Goal: Obtain resource: Download file/media

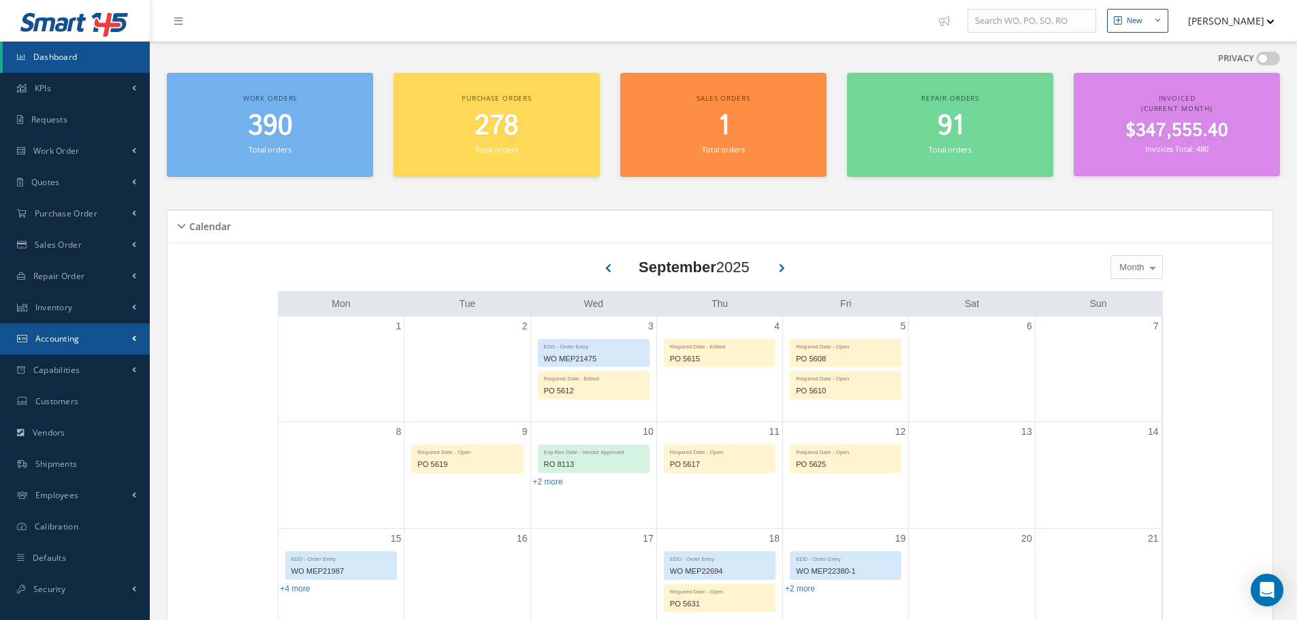
click at [125, 345] on link "Accounting" at bounding box center [75, 338] width 150 height 31
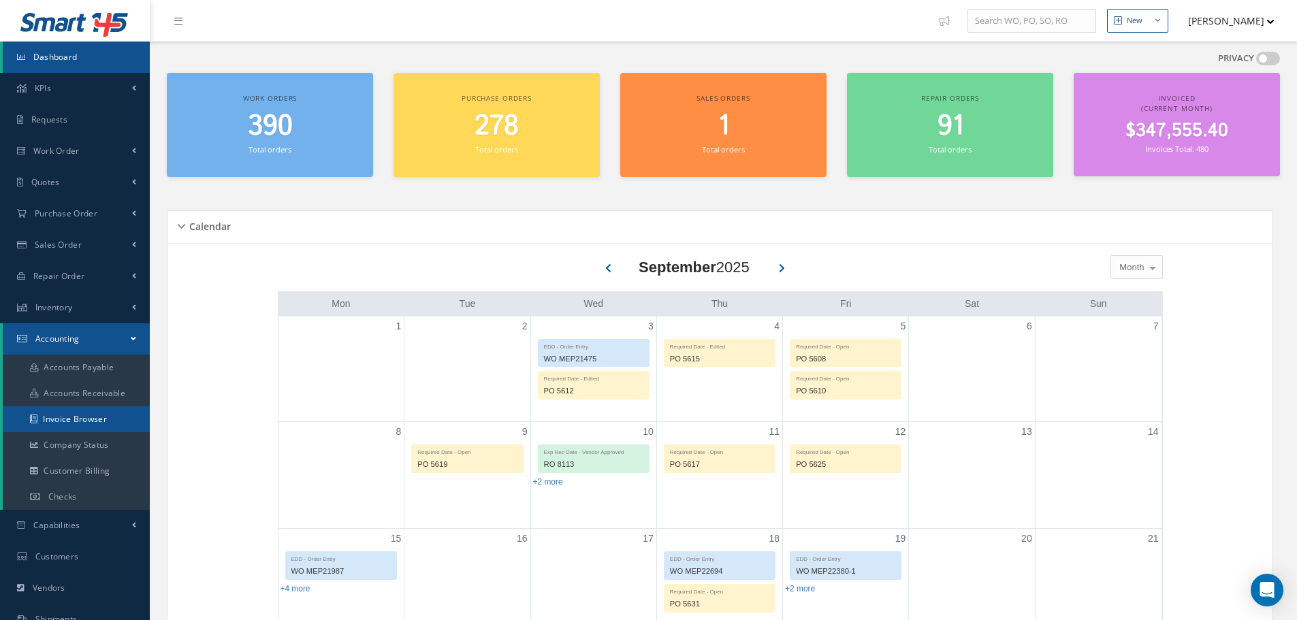
click at [106, 430] on link "Invoice Browser" at bounding box center [76, 420] width 147 height 26
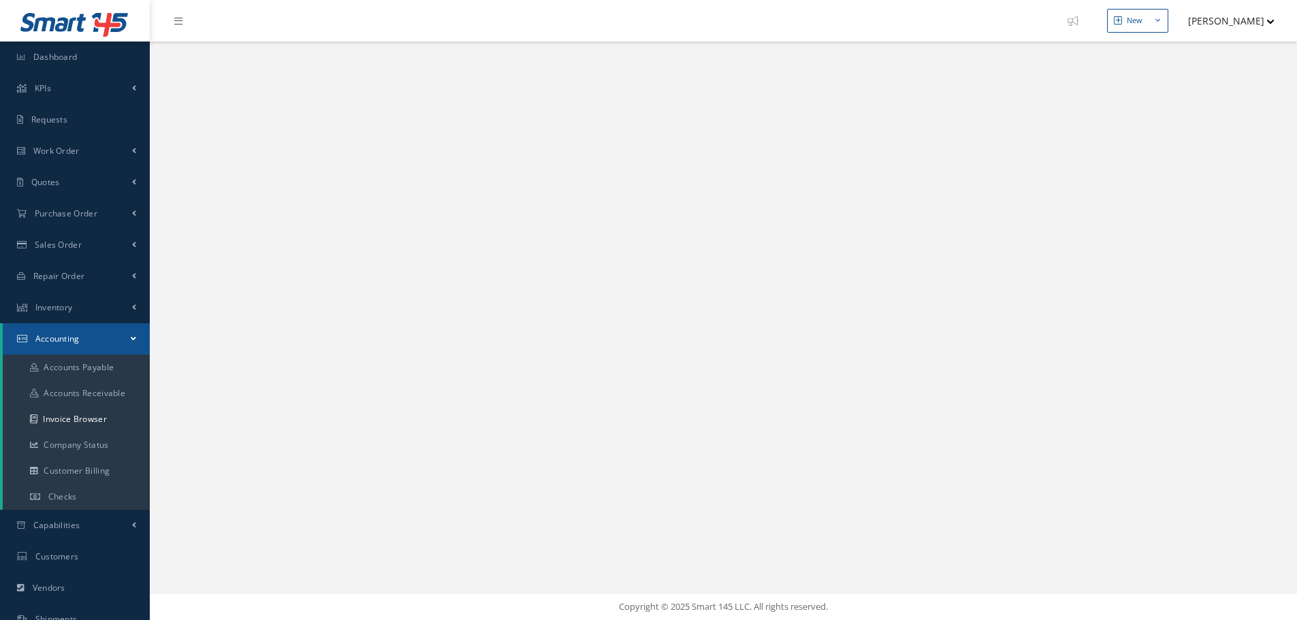
select select "25"
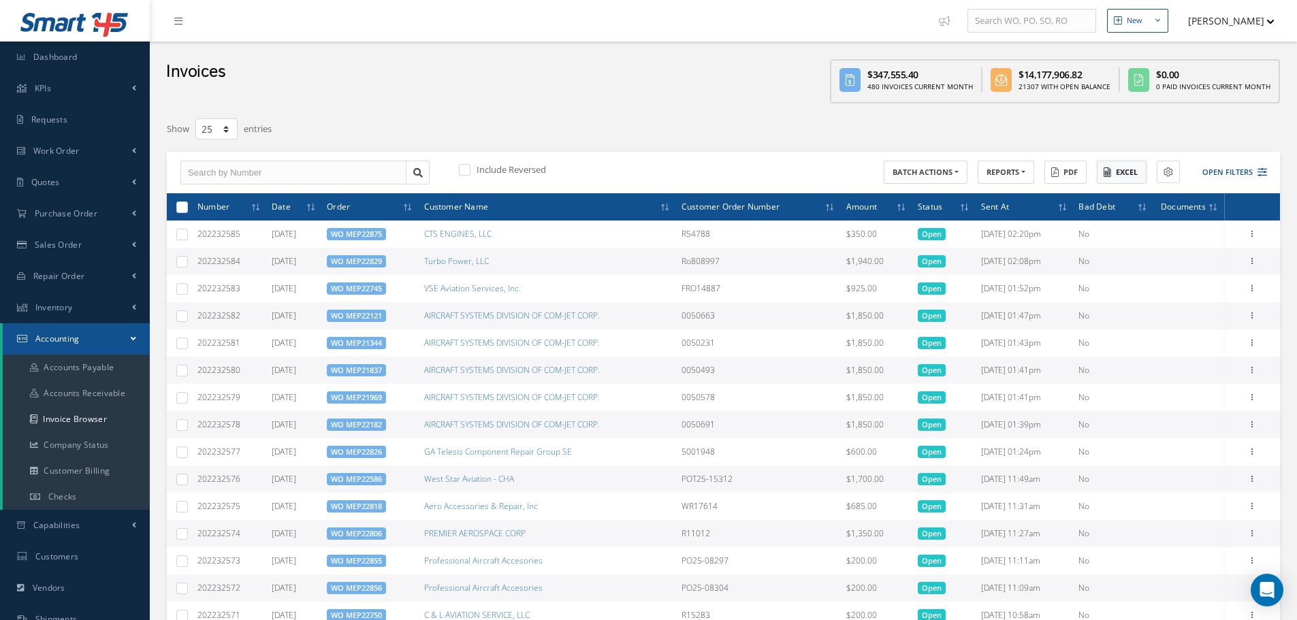
click at [1133, 170] on button "Excel" at bounding box center [1122, 173] width 50 height 24
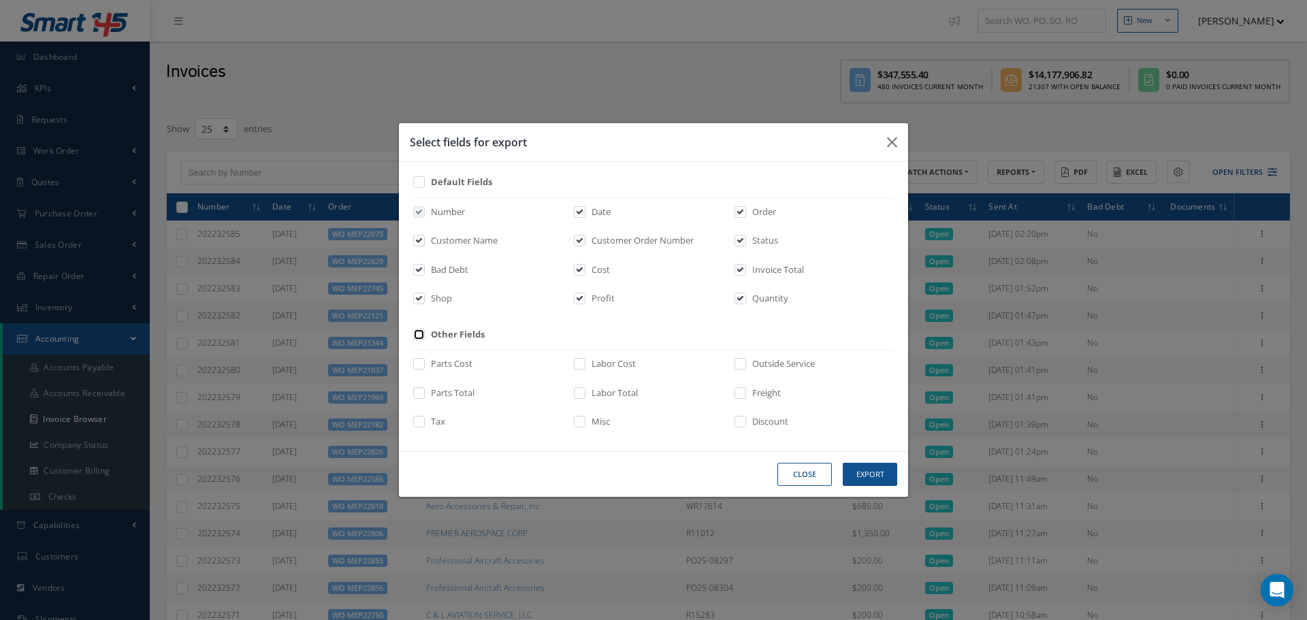
click at [419, 338] on input "checkbox" at bounding box center [419, 339] width 9 height 16
checkbox input "true"
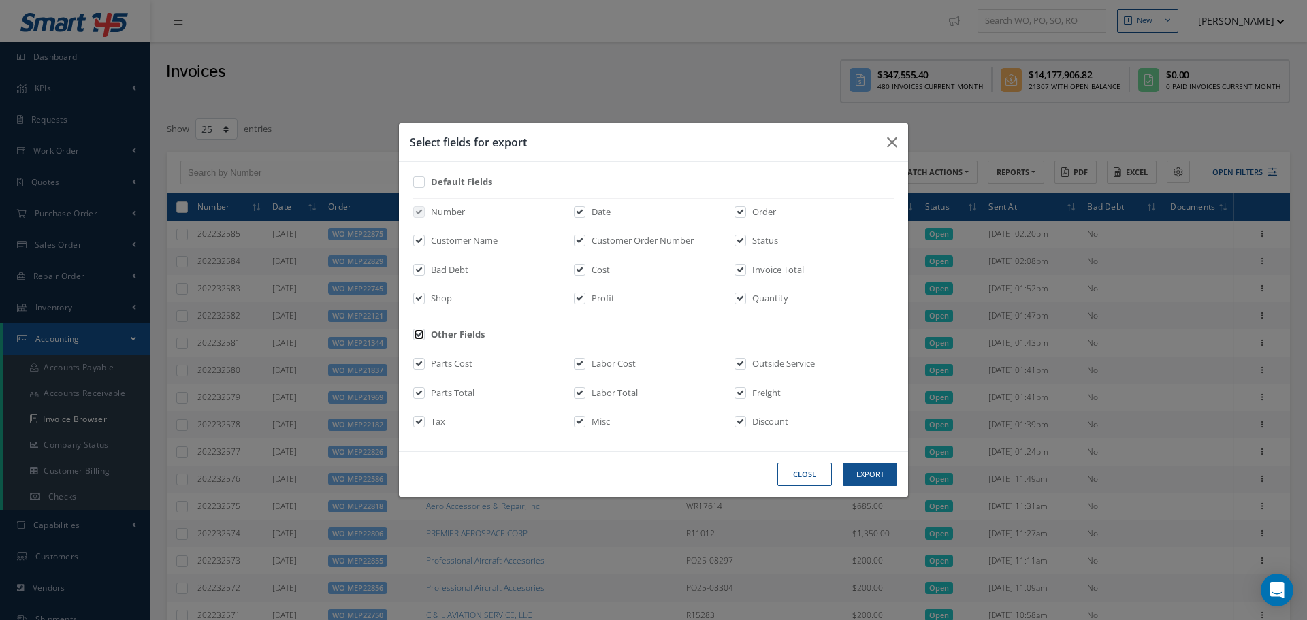
checkbox input "true"
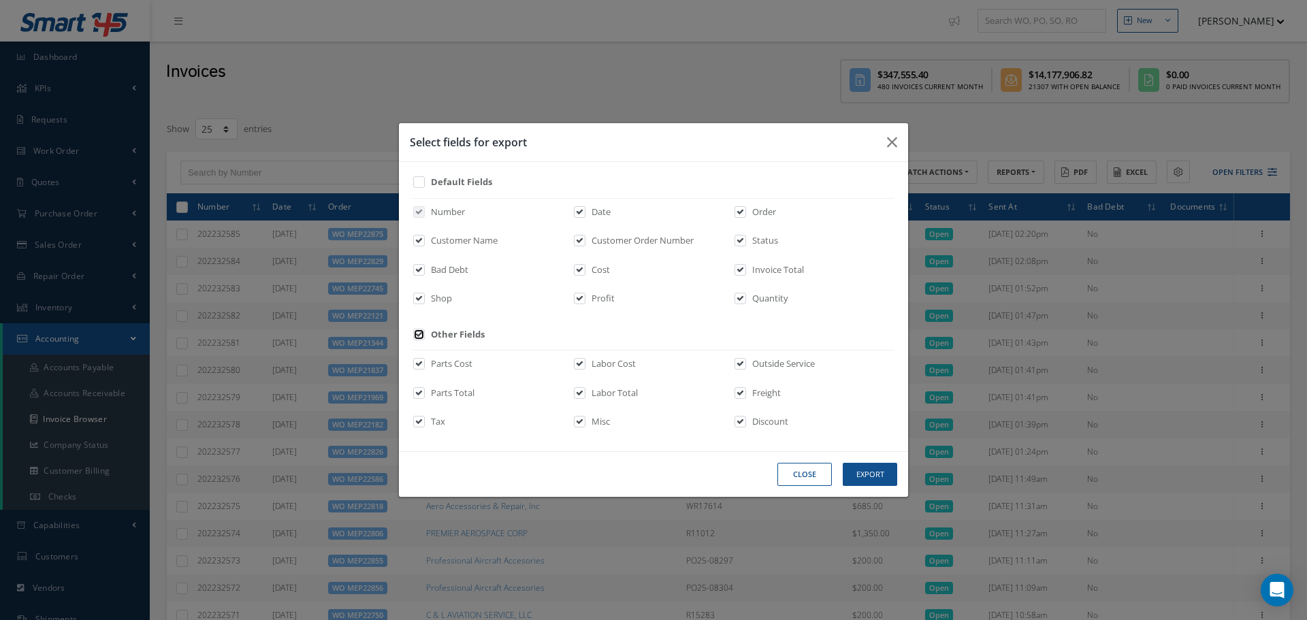
checkbox input "true"
click at [864, 473] on button "Export" at bounding box center [870, 475] width 54 height 24
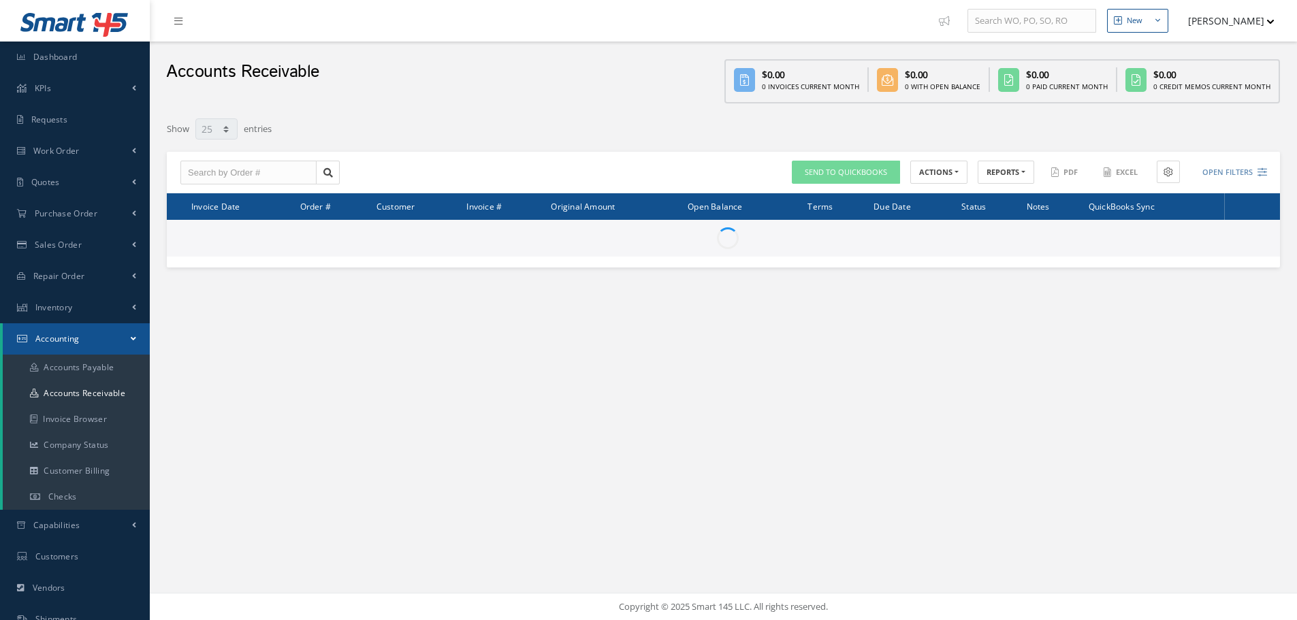
select select "25"
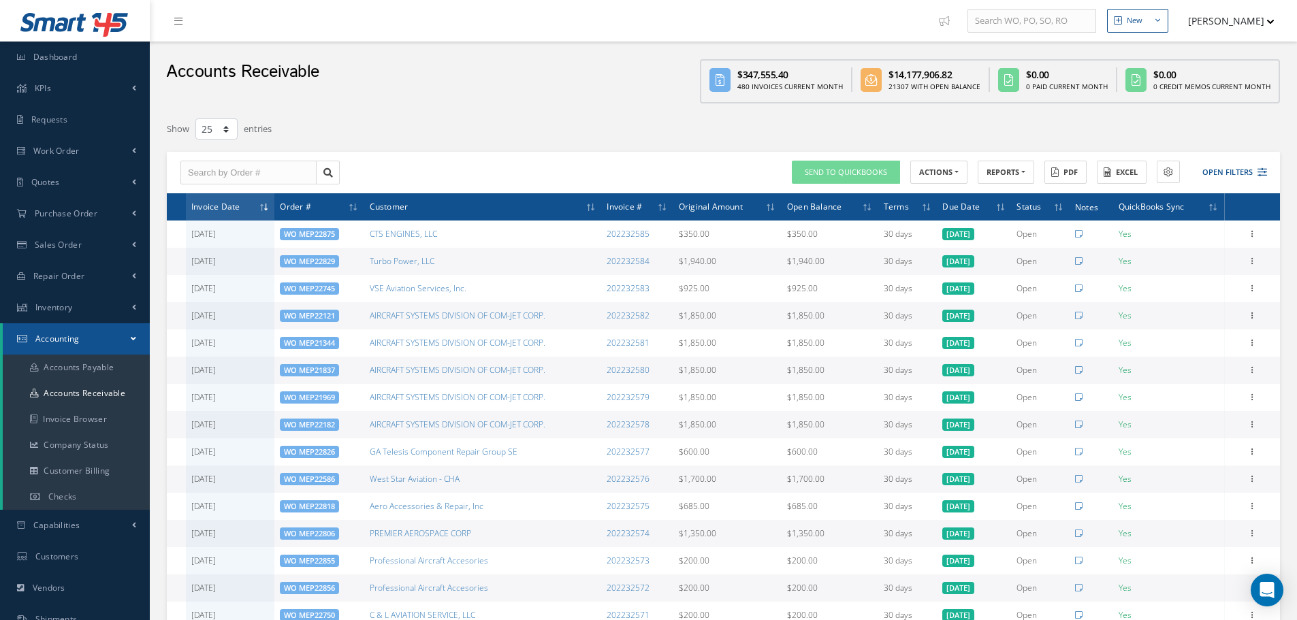
click at [1212, 204] on icon at bounding box center [1211, 208] width 4 height 8
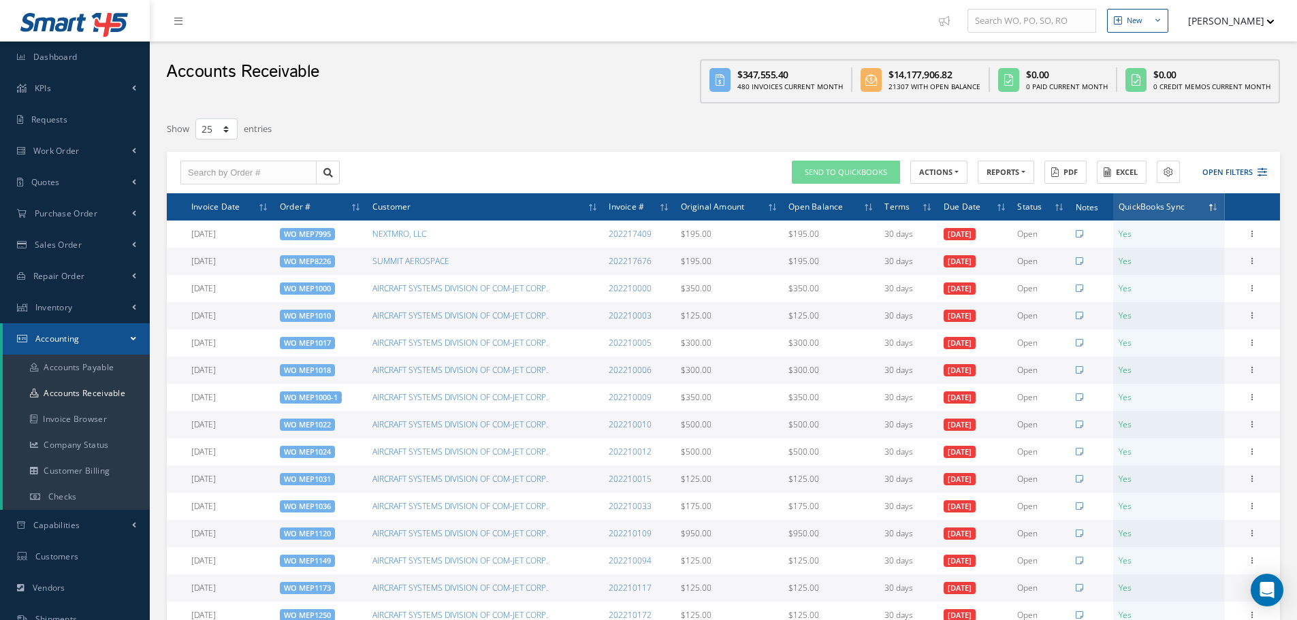
click at [1212, 204] on span at bounding box center [1214, 207] width 10 height 12
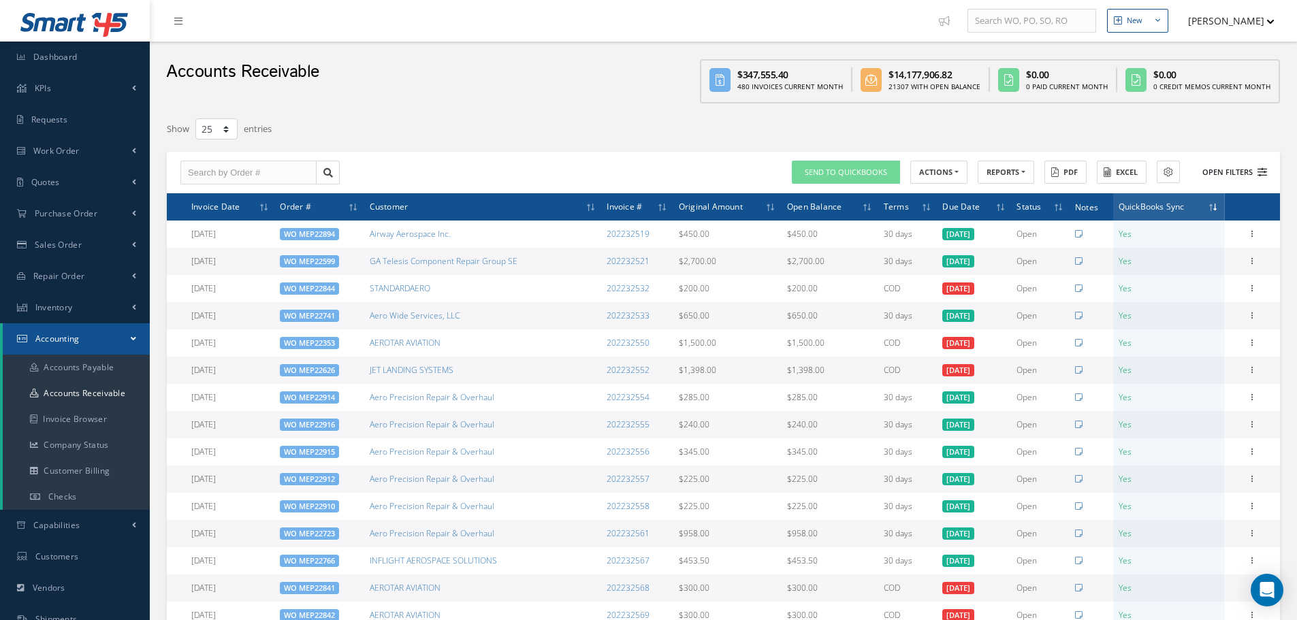
click at [1261, 176] on icon at bounding box center [1263, 173] width 10 height 10
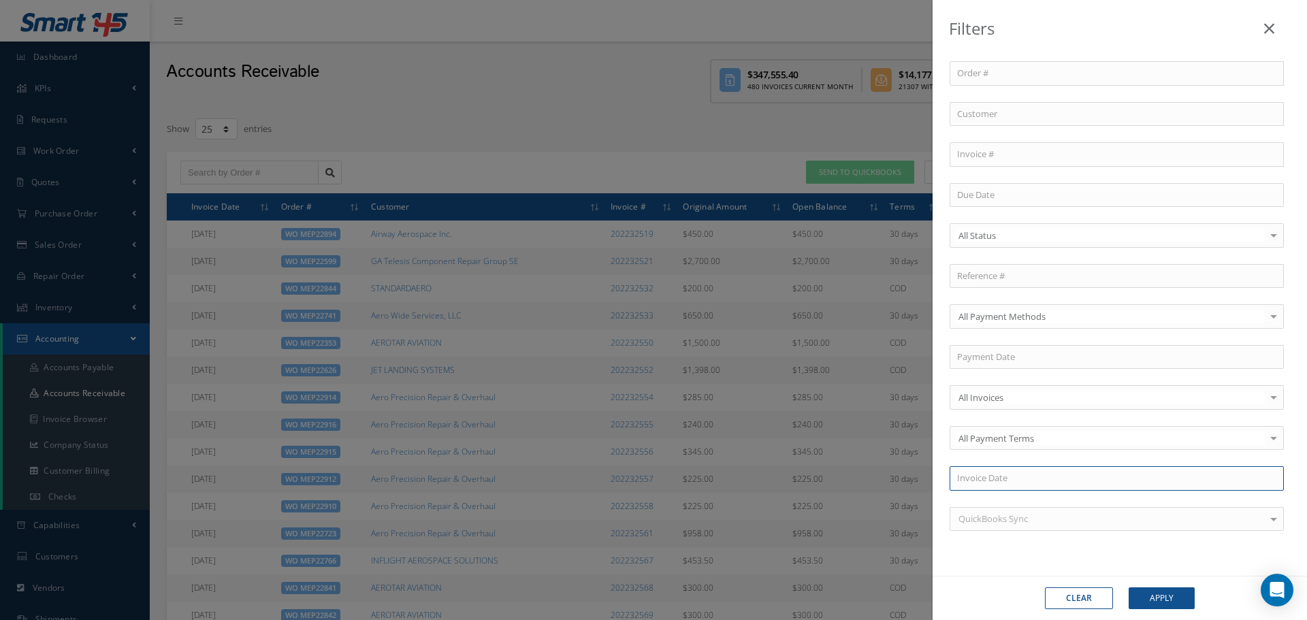
click at [994, 473] on input at bounding box center [1117, 478] width 334 height 25
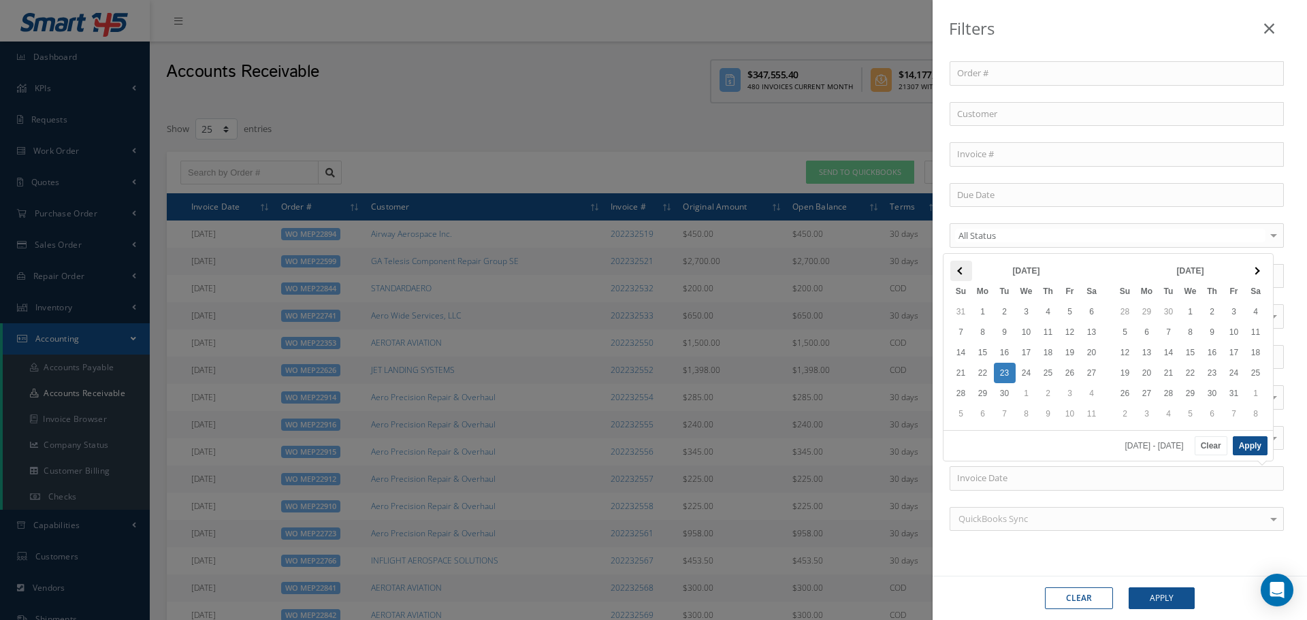
click at [961, 272] on span at bounding box center [960, 270] width 7 height 7
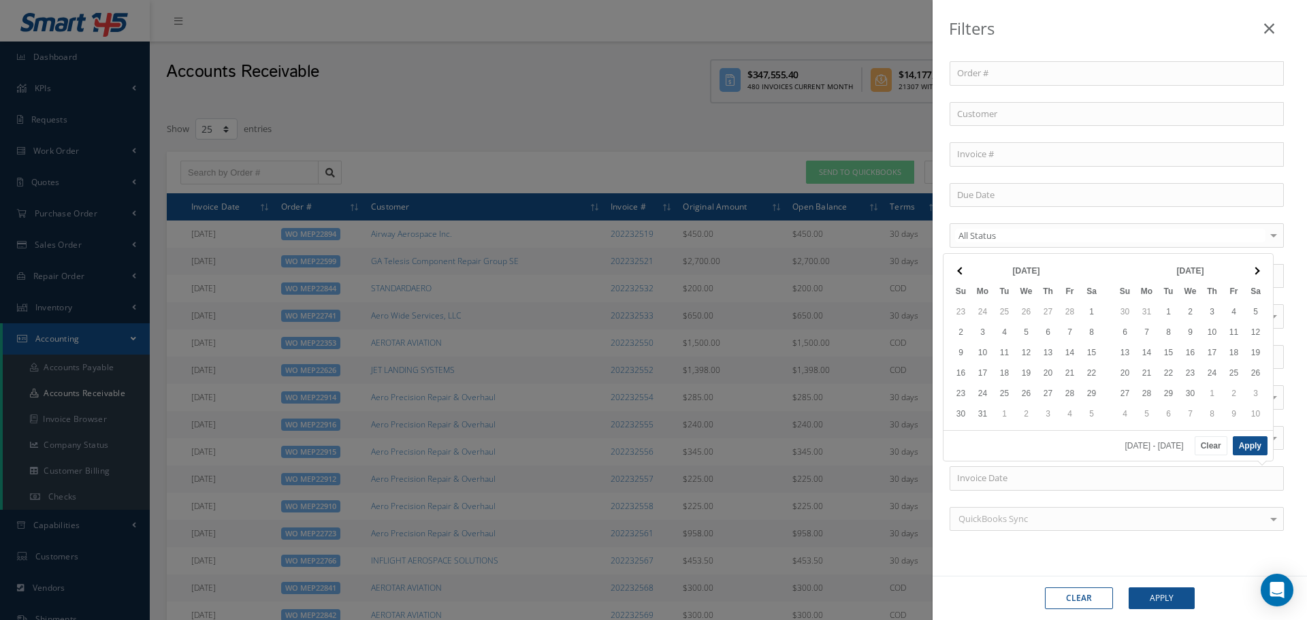
click at [961, 272] on span at bounding box center [960, 270] width 7 height 7
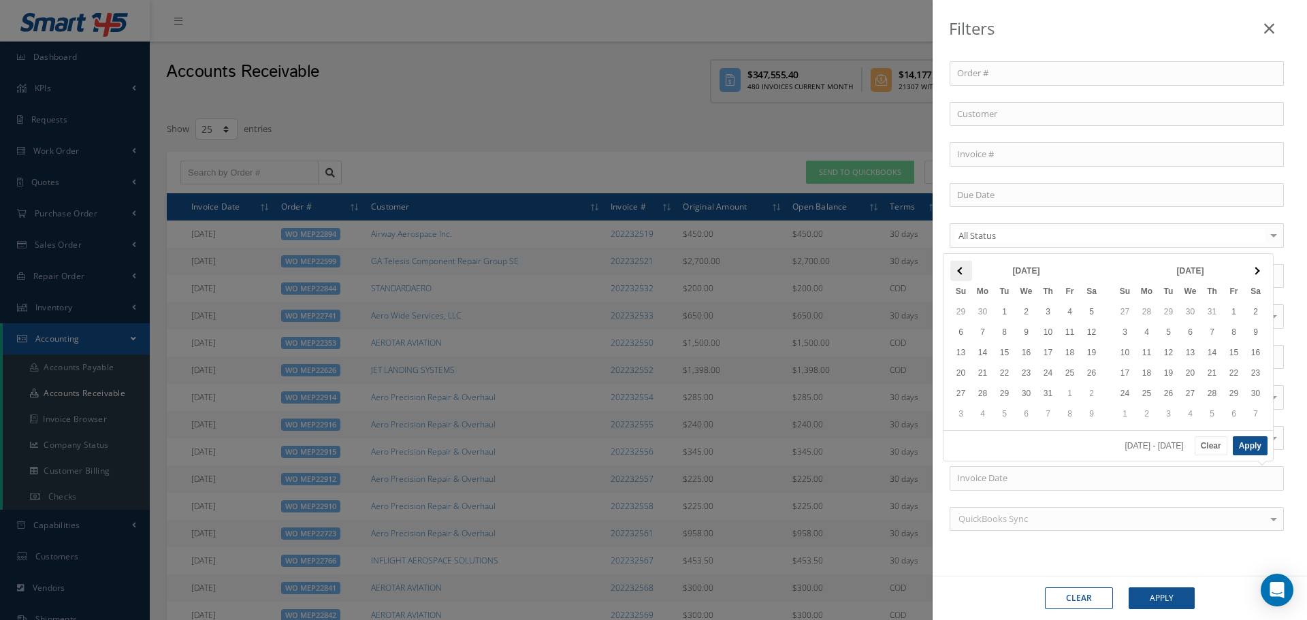
click at [969, 278] on th at bounding box center [962, 271] width 22 height 20
click at [973, 278] on th "Sep 2024" at bounding box center [1026, 271] width 109 height 20
click at [963, 273] on th at bounding box center [962, 271] width 22 height 20
click at [961, 269] on span at bounding box center [960, 270] width 7 height 7
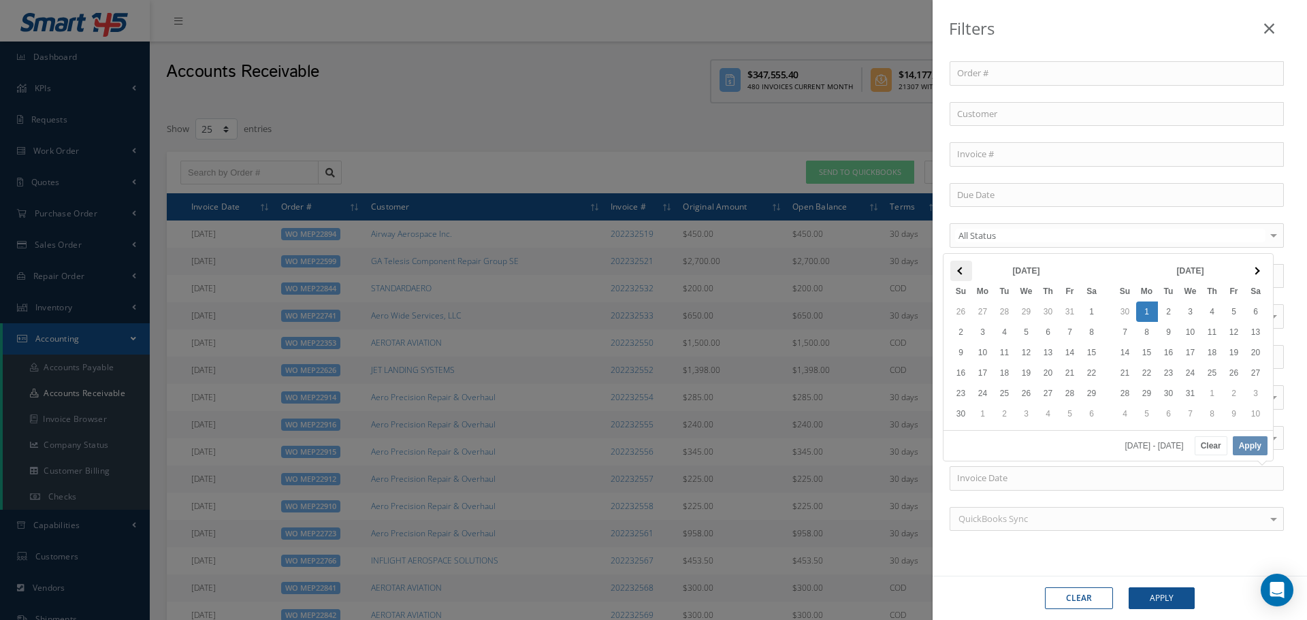
click at [966, 271] on th at bounding box center [962, 271] width 22 height 20
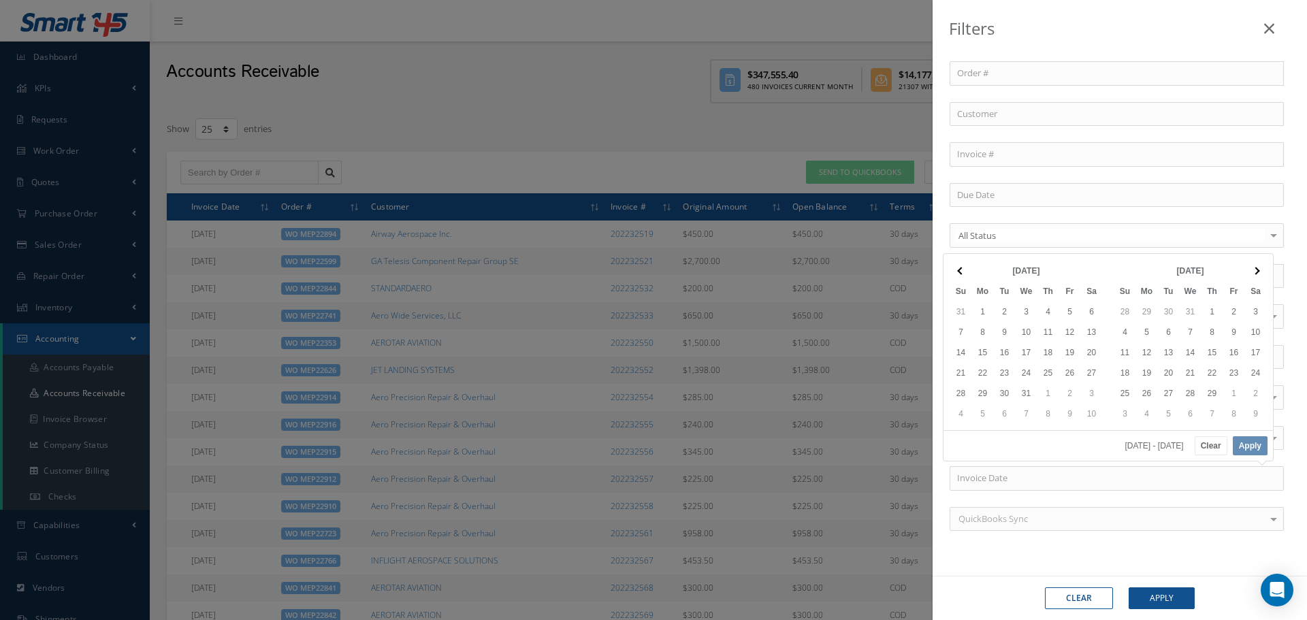
click at [966, 271] on th at bounding box center [962, 271] width 22 height 20
click at [966, 276] on th at bounding box center [962, 271] width 22 height 20
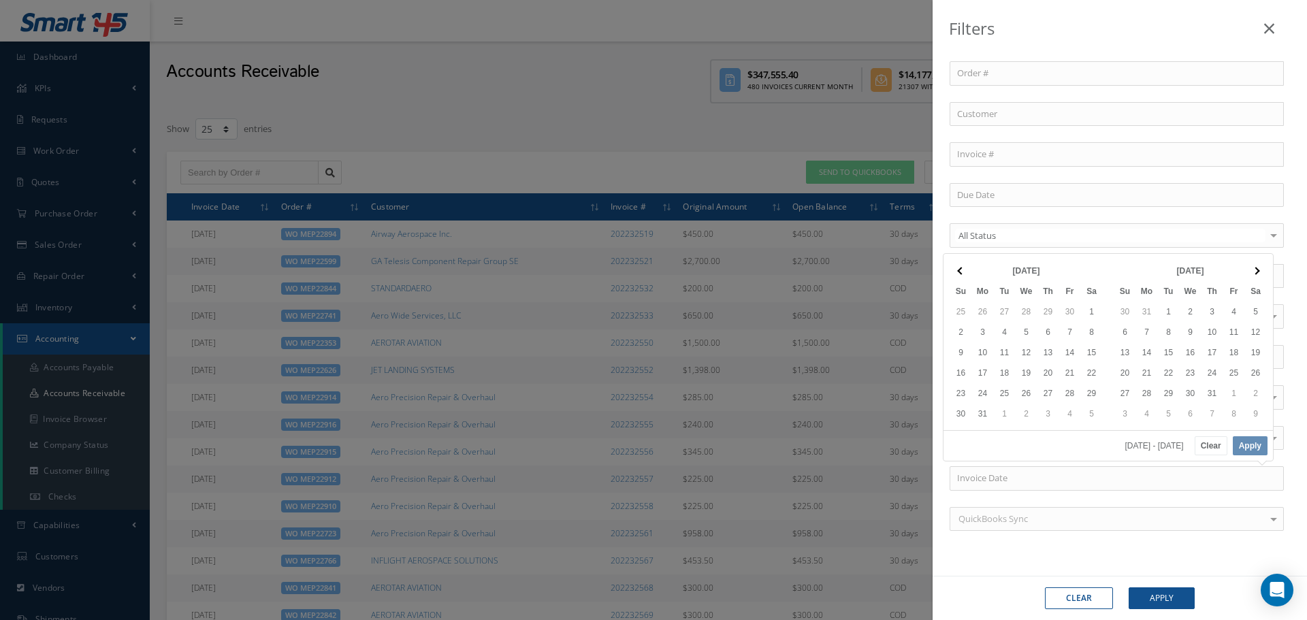
click at [966, 276] on th at bounding box center [962, 271] width 22 height 20
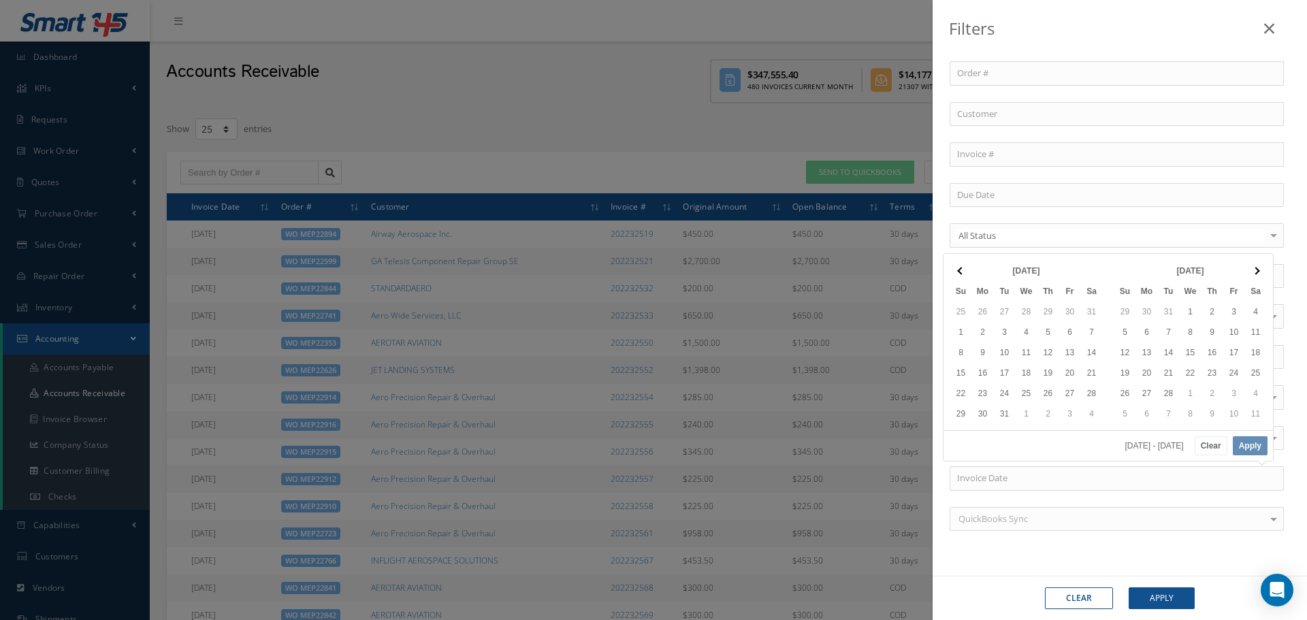
click at [966, 276] on th at bounding box center [962, 271] width 22 height 20
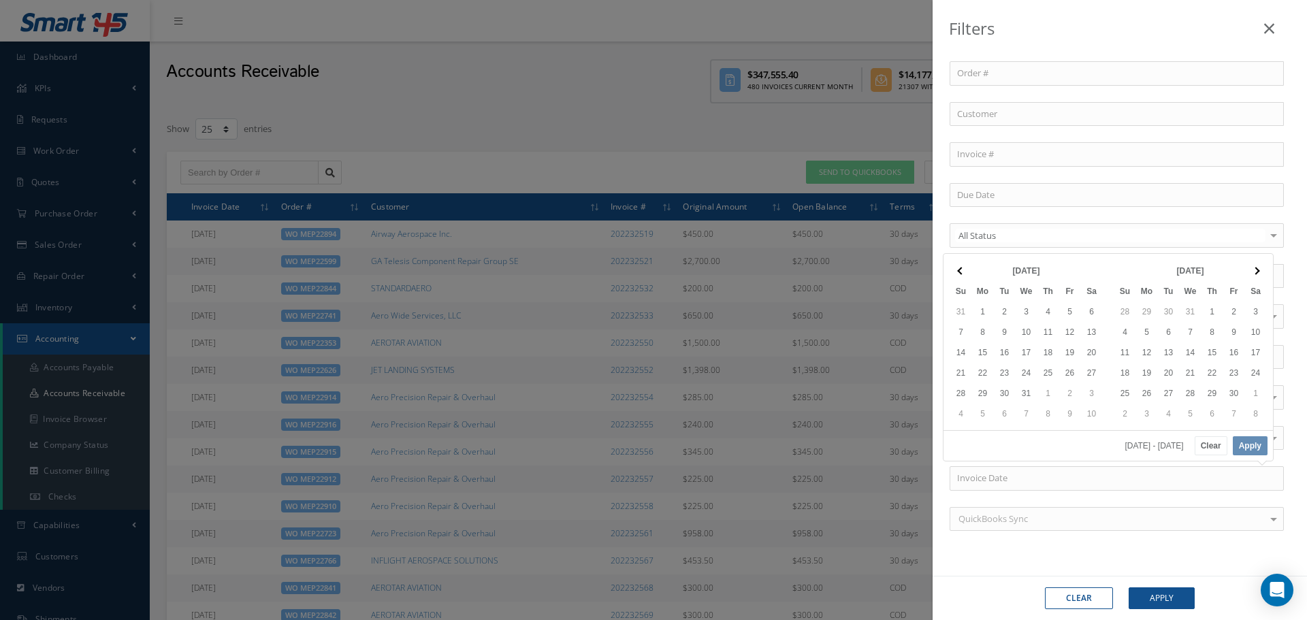
click at [966, 276] on th at bounding box center [962, 271] width 22 height 20
click at [1251, 270] on th at bounding box center [1256, 271] width 22 height 20
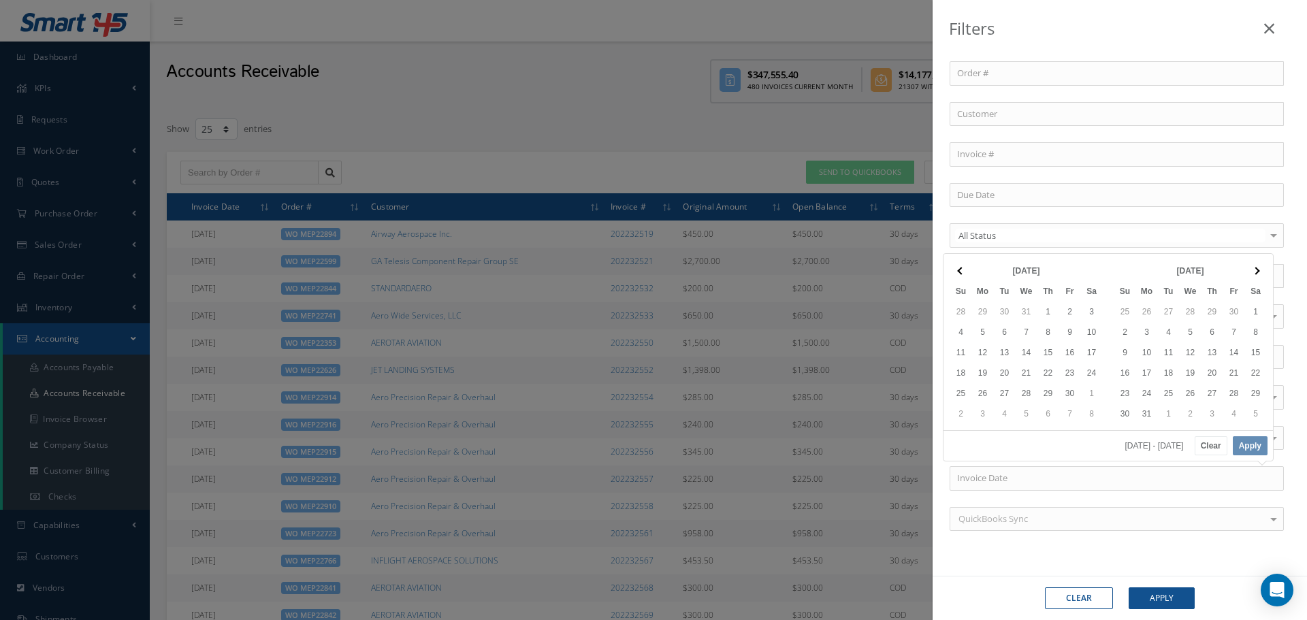
click at [1251, 270] on th at bounding box center [1256, 271] width 22 height 20
click at [1260, 269] on th at bounding box center [1256, 271] width 22 height 20
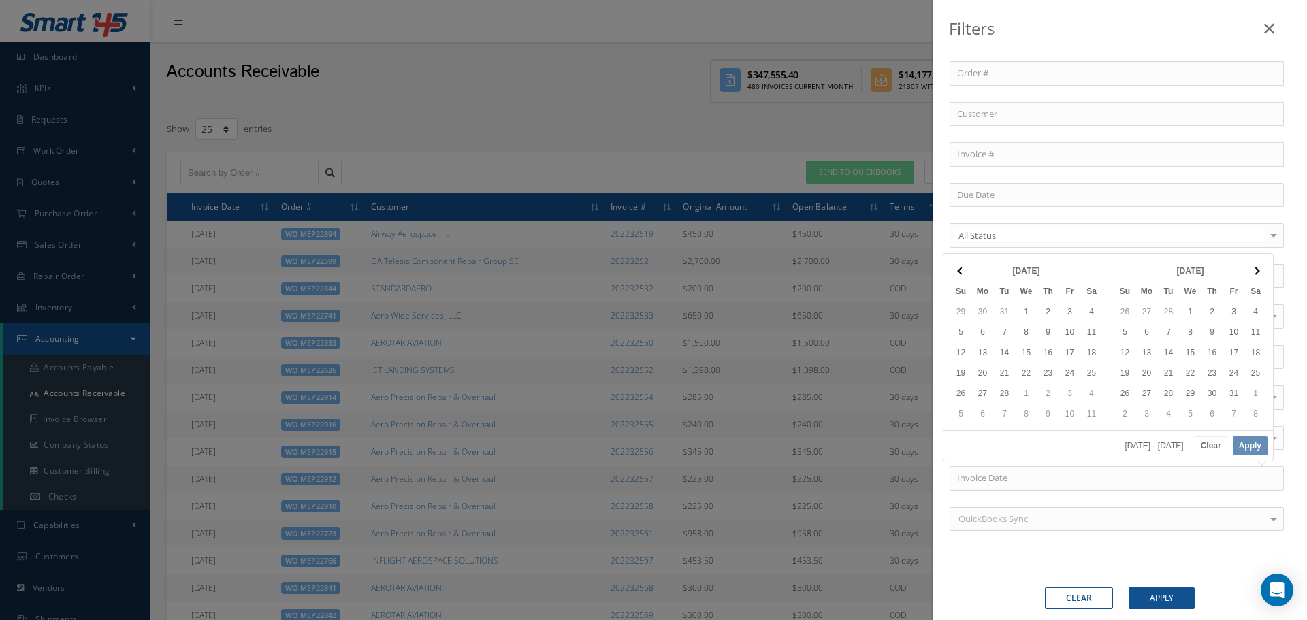
click at [1260, 269] on th at bounding box center [1256, 271] width 22 height 20
click at [1257, 269] on span at bounding box center [1255, 270] width 7 height 7
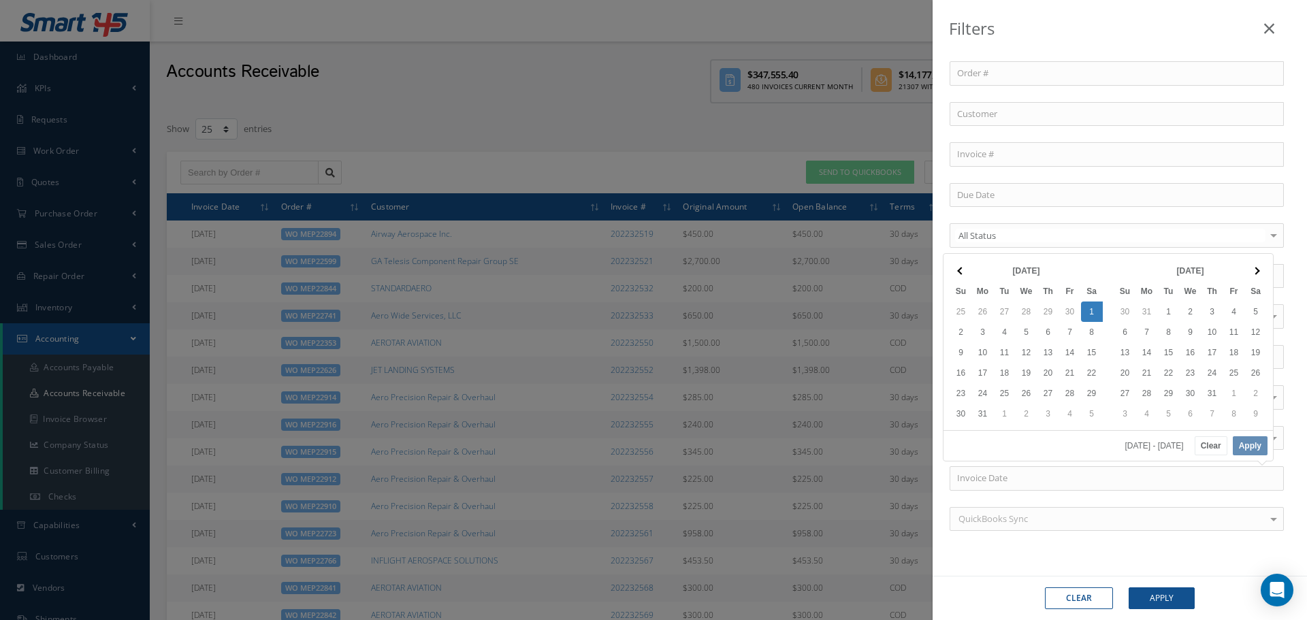
click at [1257, 269] on span at bounding box center [1255, 270] width 7 height 7
click at [963, 270] on span at bounding box center [960, 270] width 7 height 7
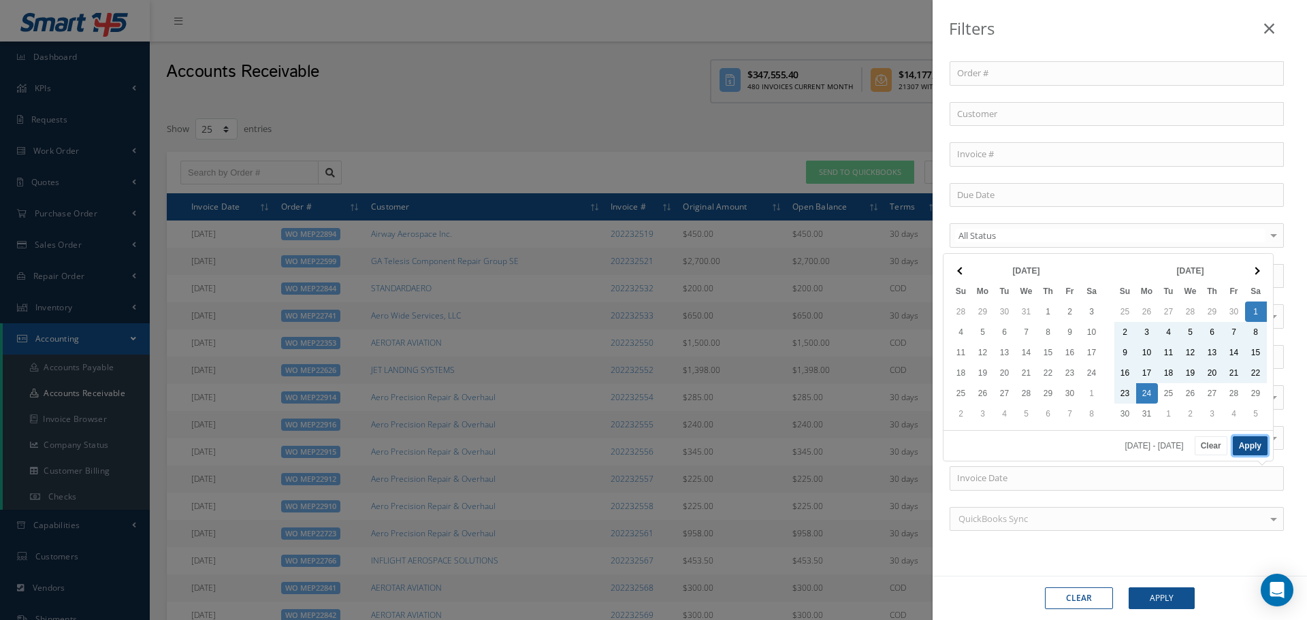
click at [1249, 443] on button "Apply" at bounding box center [1250, 445] width 35 height 19
click at [1110, 480] on input "07/01/2023 - 07/24/2023" at bounding box center [1117, 478] width 334 height 25
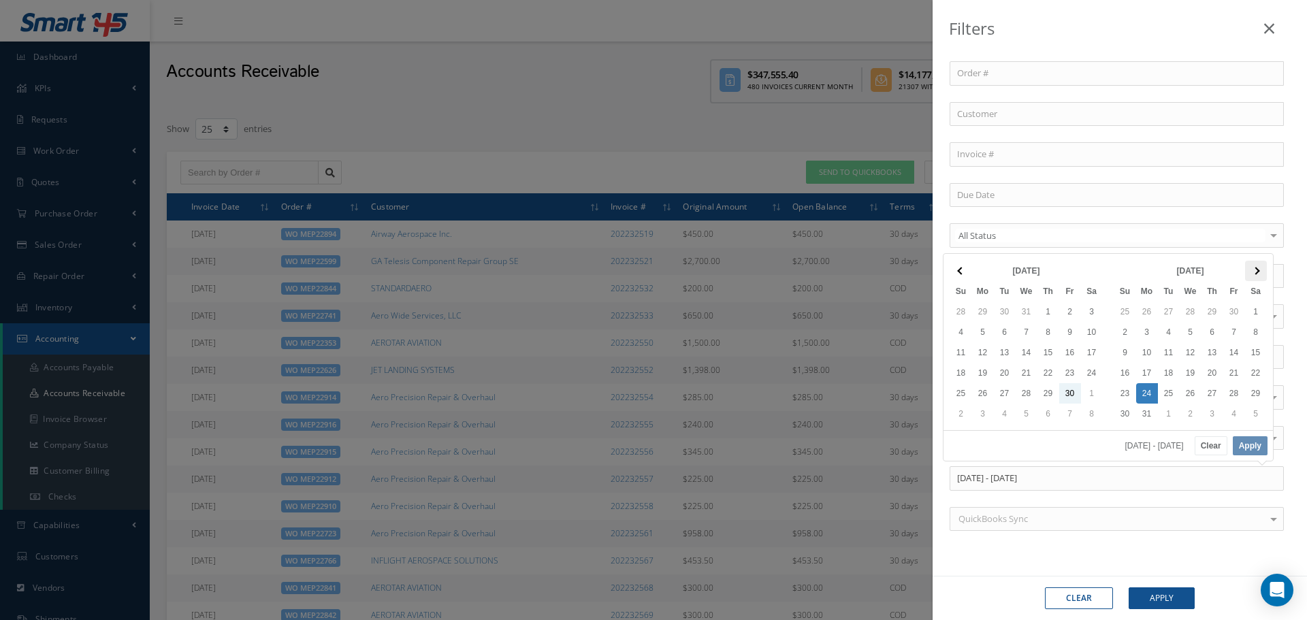
click at [1252, 272] on th at bounding box center [1256, 271] width 22 height 20
click at [1252, 274] on th at bounding box center [1256, 271] width 22 height 20
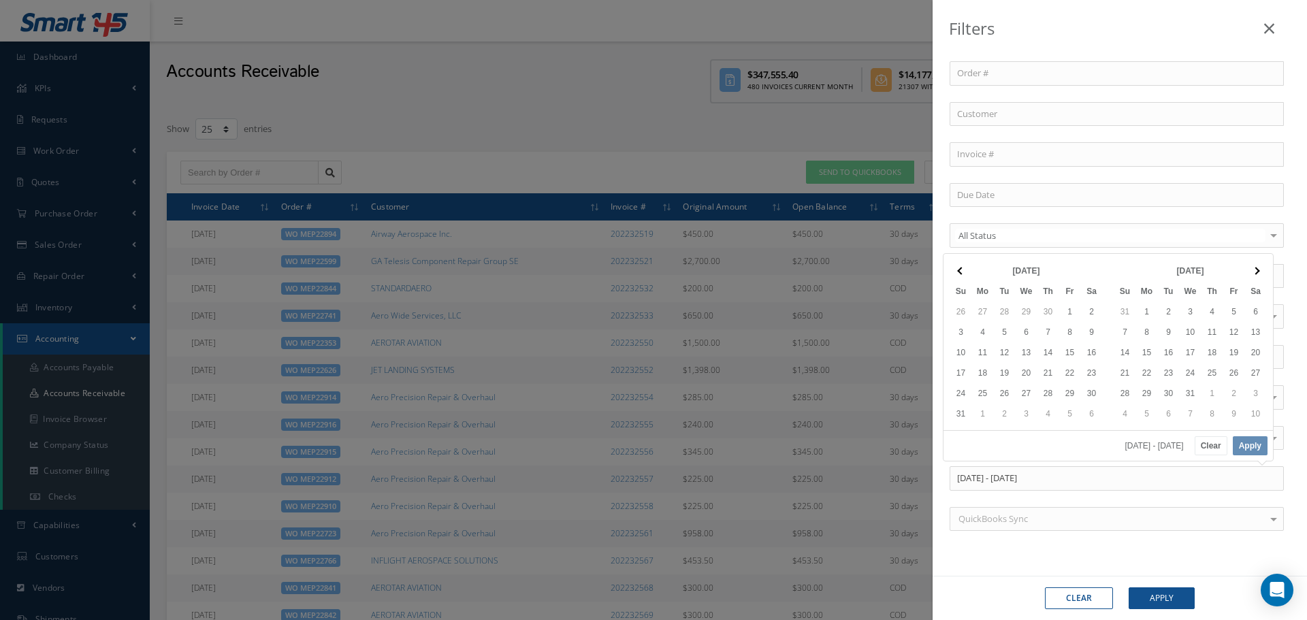
click at [1252, 274] on th at bounding box center [1256, 271] width 22 height 20
click at [1252, 276] on th at bounding box center [1256, 271] width 22 height 20
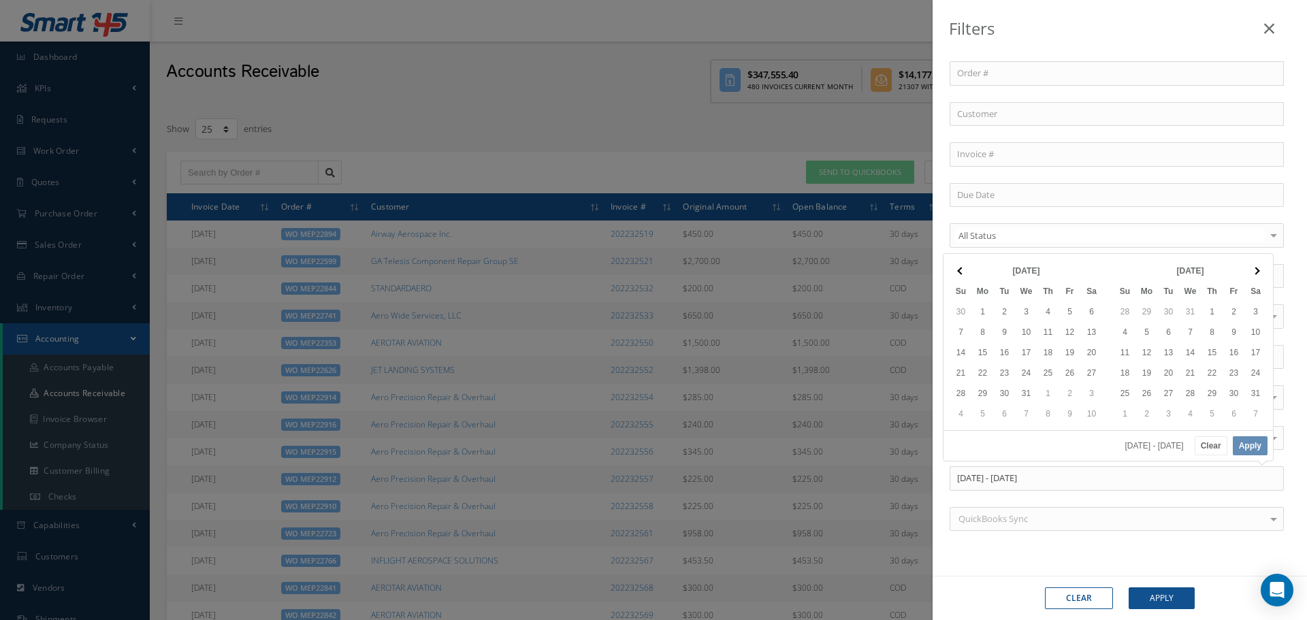
click at [1252, 276] on th at bounding box center [1256, 271] width 22 height 20
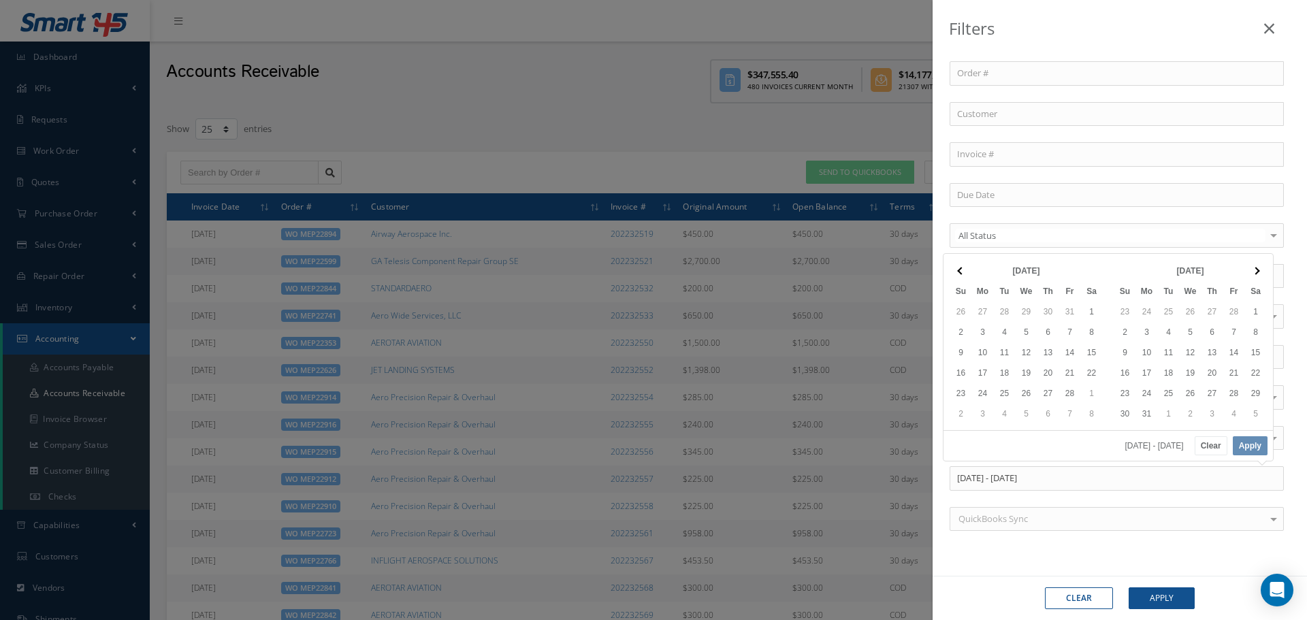
click at [1252, 276] on th at bounding box center [1256, 271] width 22 height 20
click at [1252, 277] on th at bounding box center [1256, 271] width 22 height 20
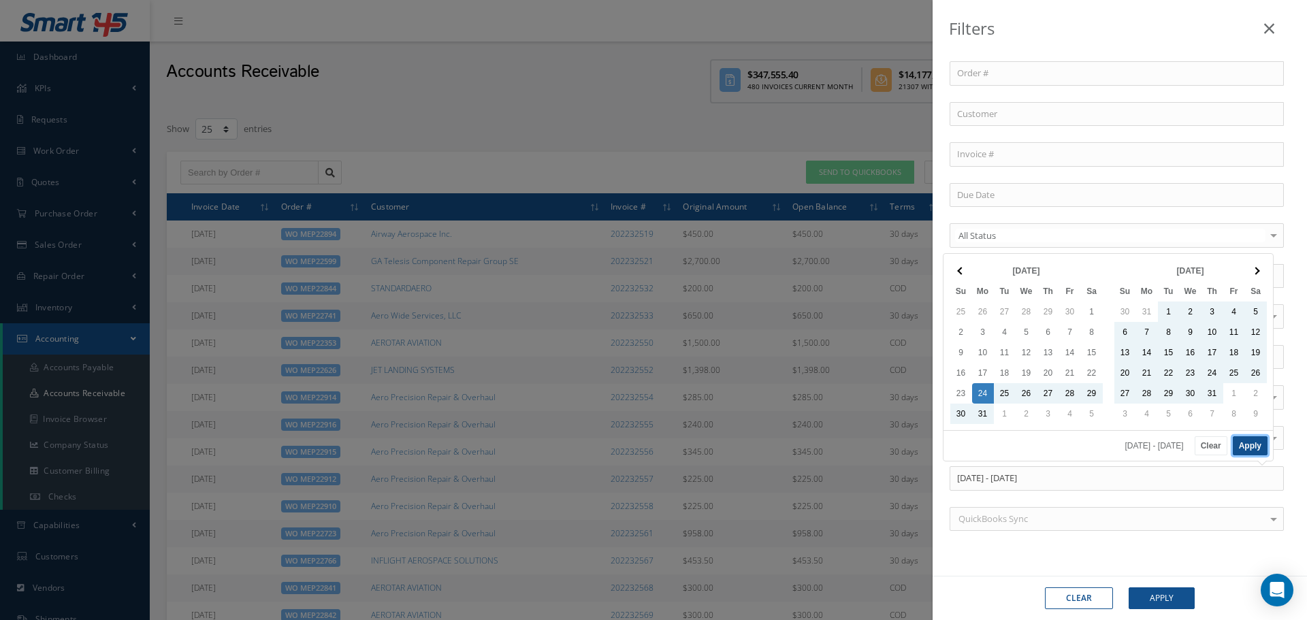
click at [1254, 443] on button "Apply" at bounding box center [1250, 445] width 35 height 19
type input "07/24/2023 - 07/01/2025"
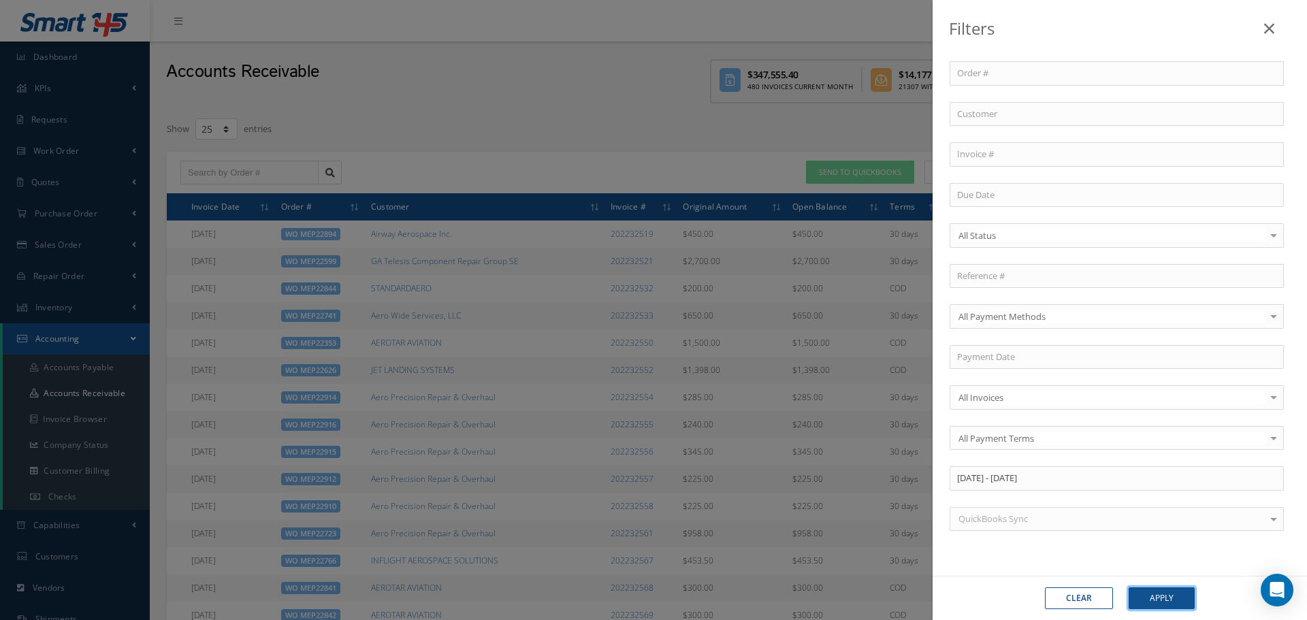
click at [1166, 592] on button "Apply" at bounding box center [1162, 599] width 66 height 22
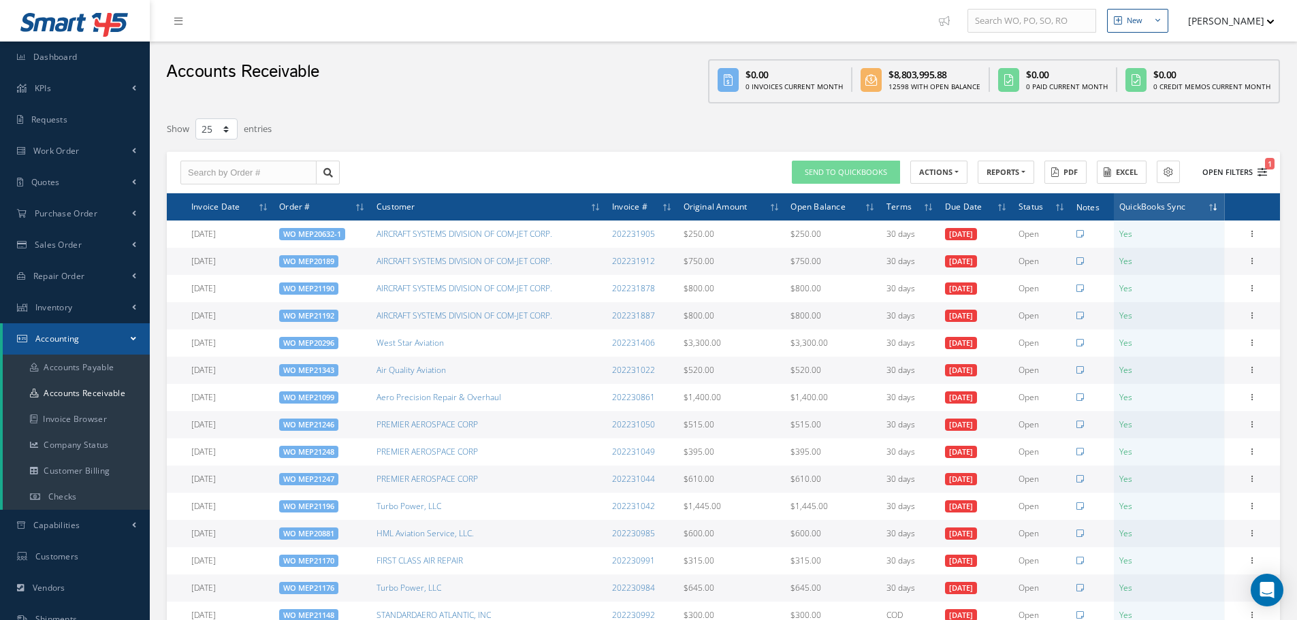
click at [1236, 176] on button "Open Filters 1" at bounding box center [1228, 172] width 77 height 22
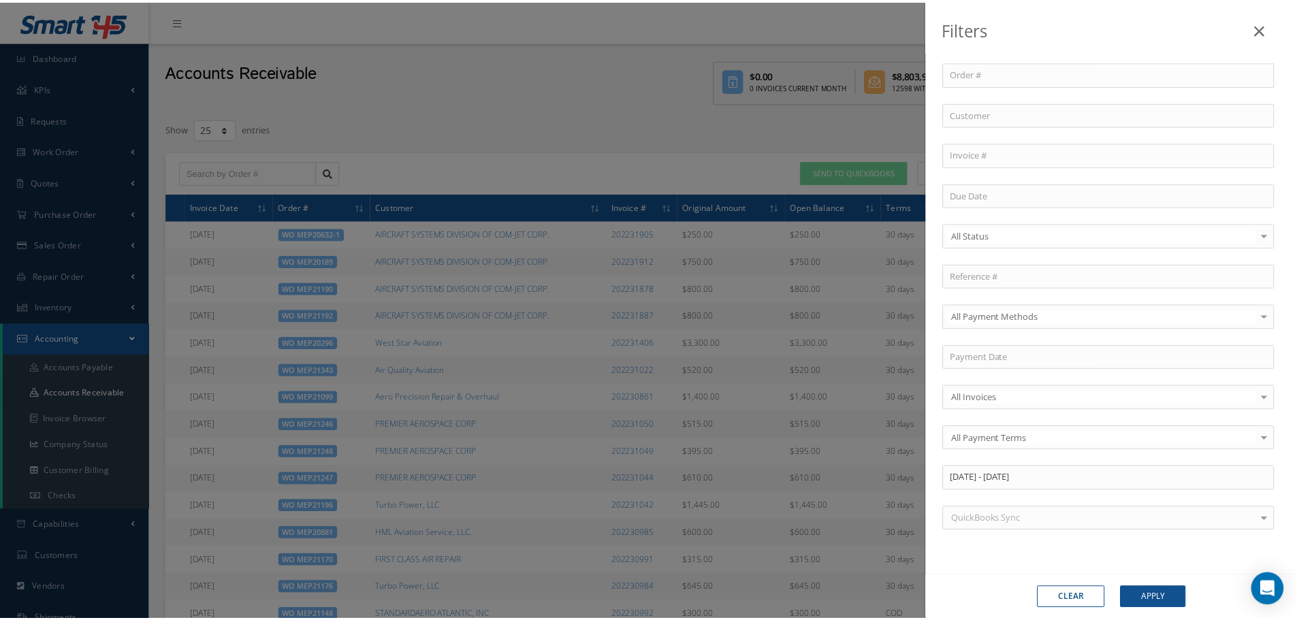
scroll to position [3, 0]
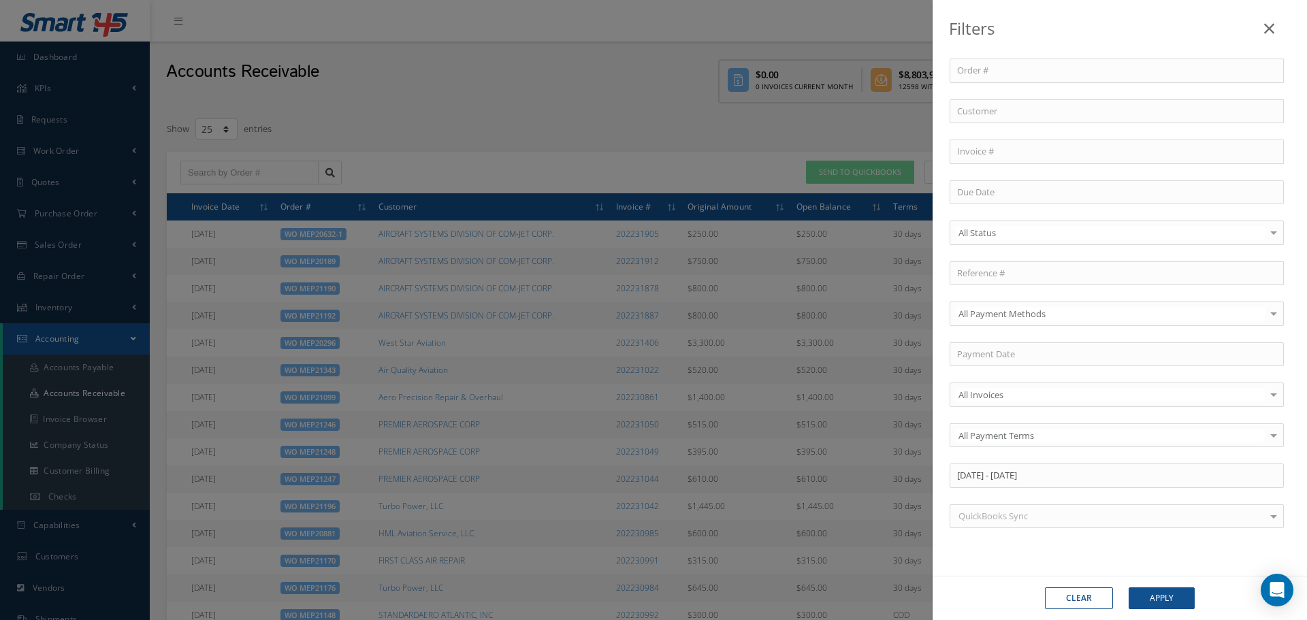
click at [1068, 515] on div "QuickBooks Sync" at bounding box center [1117, 517] width 334 height 25
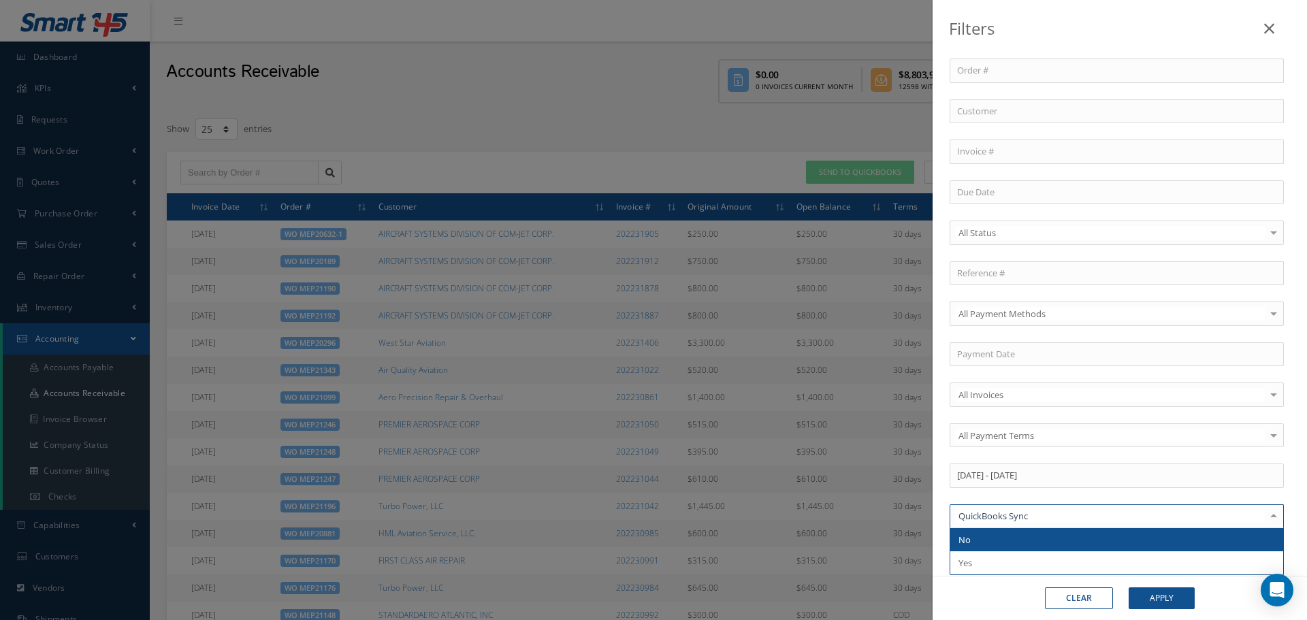
click at [1004, 540] on span "No" at bounding box center [1117, 539] width 333 height 23
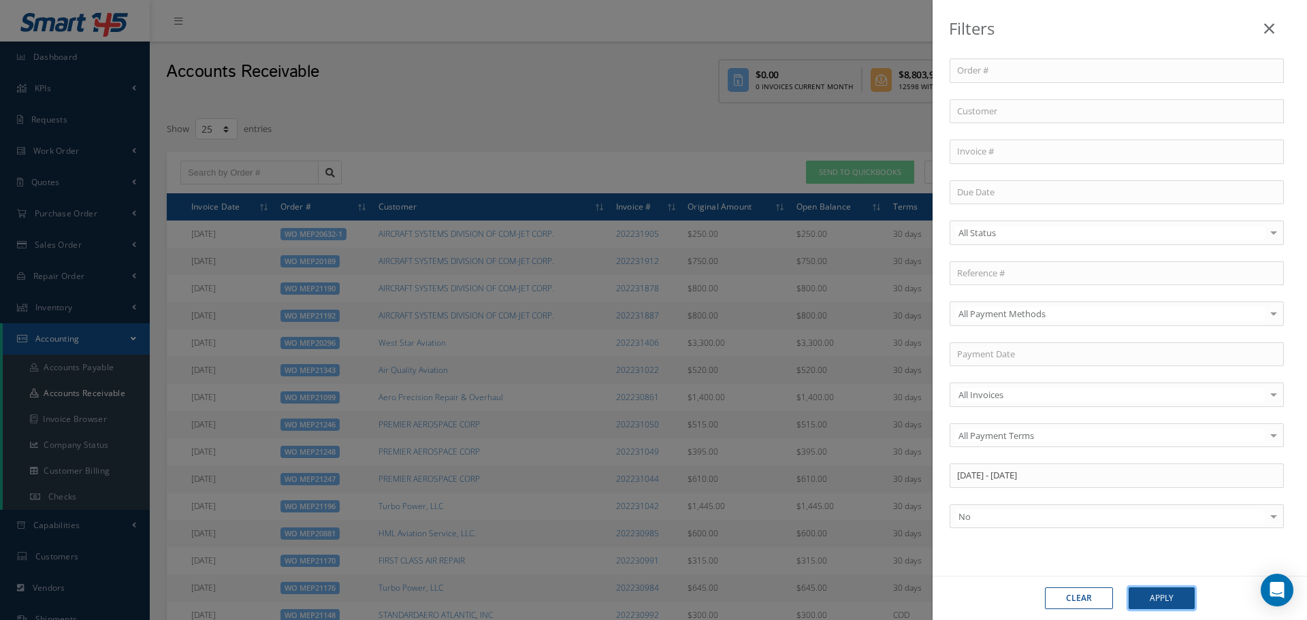
click at [1156, 593] on button "Apply" at bounding box center [1162, 599] width 66 height 22
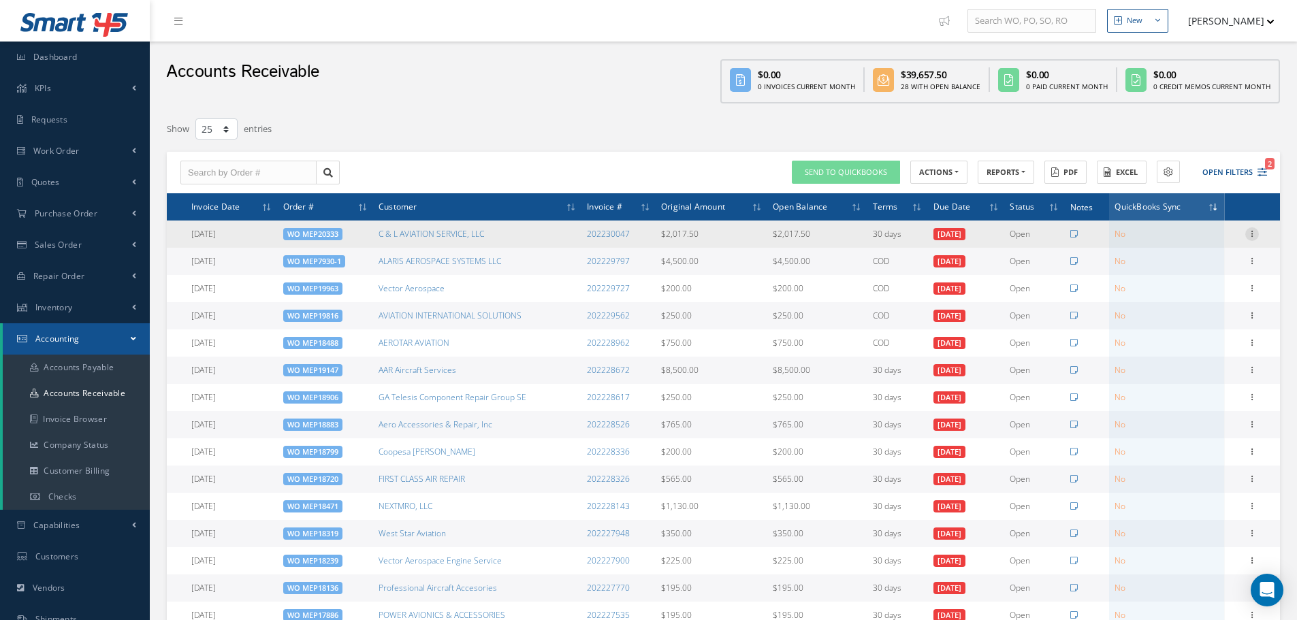
click at [1251, 237] on icon at bounding box center [1252, 232] width 14 height 11
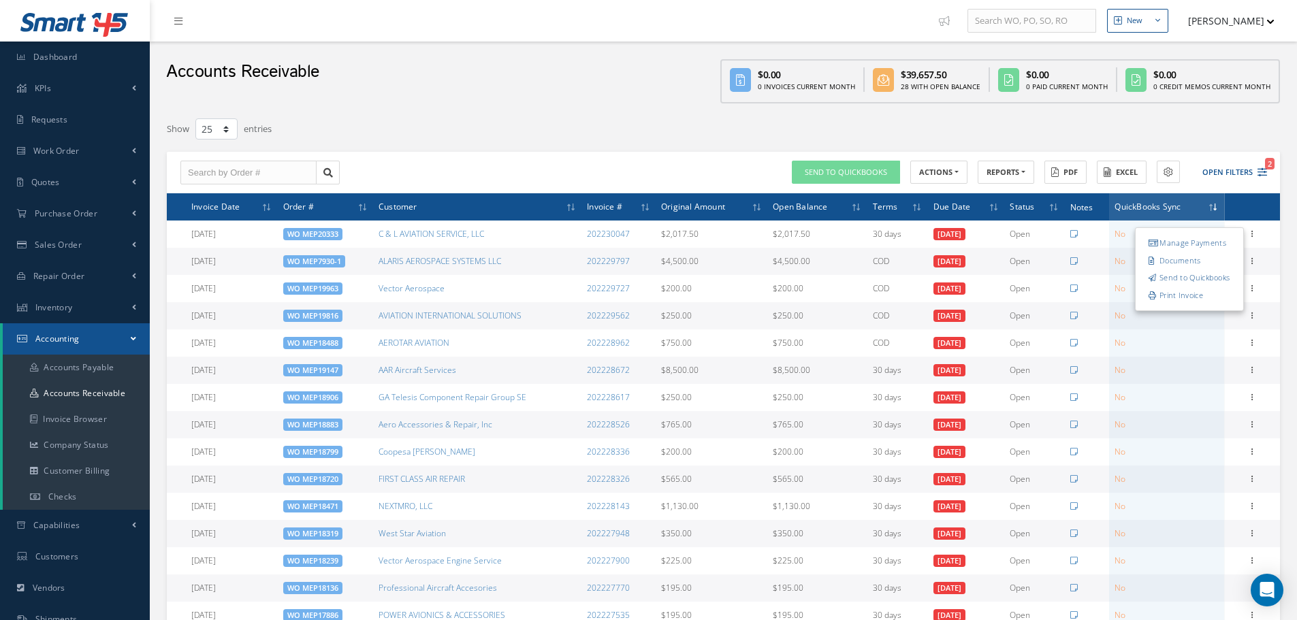
click at [613, 97] on div "Accounts Receivable $0.00 0 Invoices Current Month $39,657.50 28 With Open Bala…" at bounding box center [723, 76] width 1147 height 69
drag, startPoint x: 1156, startPoint y: 444, endPoint x: 1179, endPoint y: 616, distance: 173.1
click at [1179, 616] on tbody "05/05/2025 WO MEP20333 C & L AVIATION SERVICE, LLC 202230047 $2,017.50 $2,017.5…" at bounding box center [723, 561] width 1113 height 681
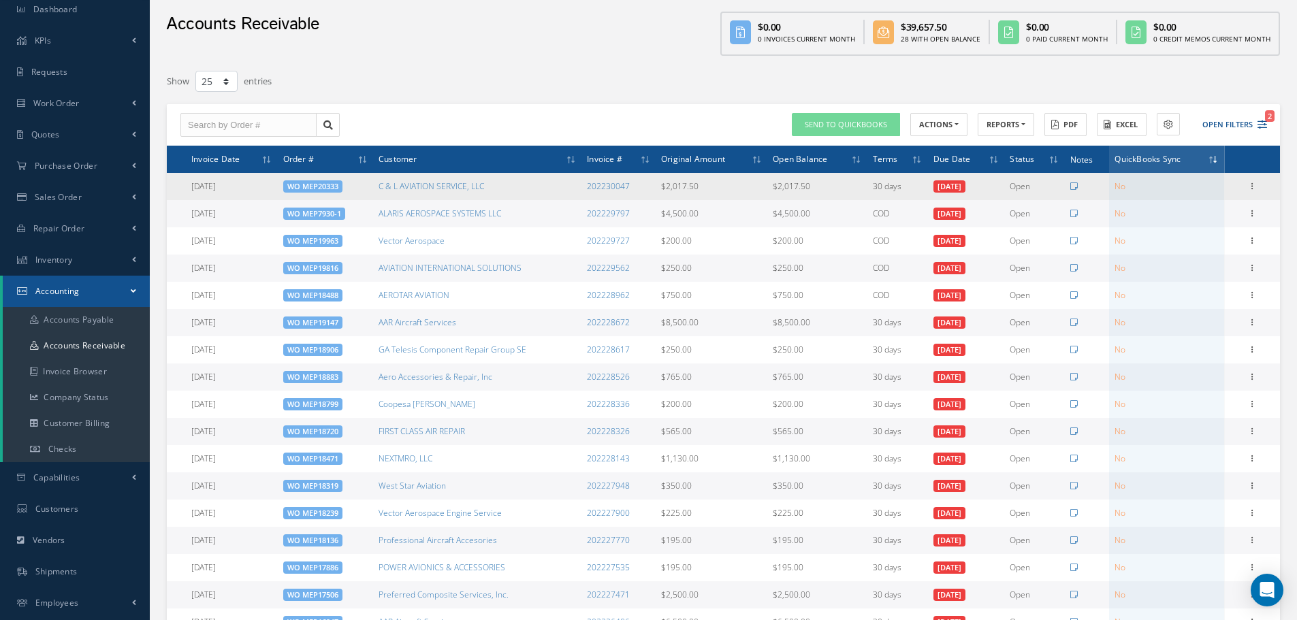
click at [1143, 196] on td "No" at bounding box center [1166, 186] width 115 height 27
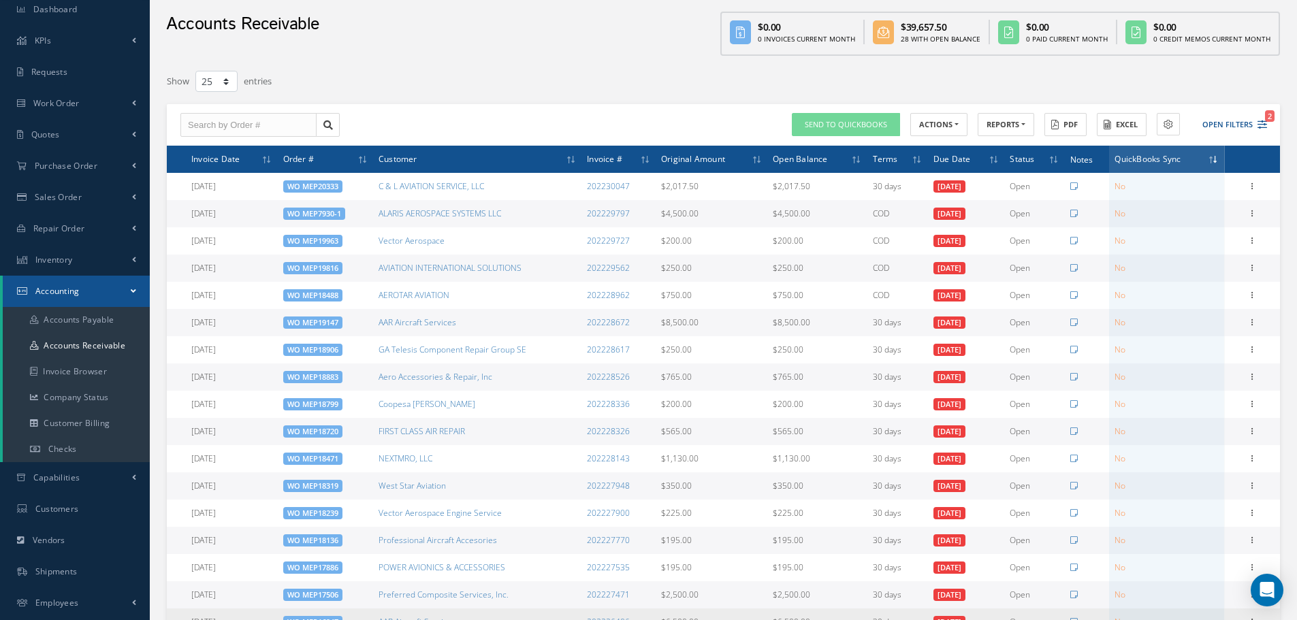
drag, startPoint x: 1190, startPoint y: 414, endPoint x: 1210, endPoint y: 608, distance: 195.1
click at [1212, 608] on tbody "05/05/2025 WO MEP20333 C & L AVIATION SERVICE, LLC 202230047 $2,017.50 $2,017.5…" at bounding box center [723, 513] width 1113 height 681
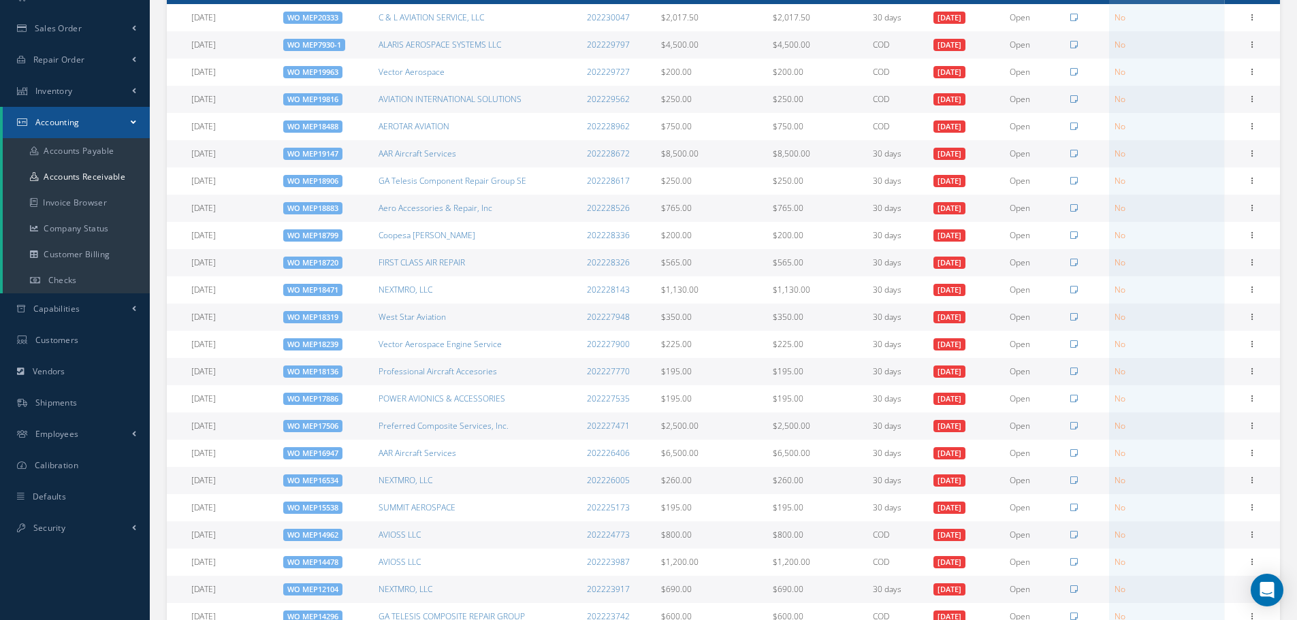
scroll to position [385, 0]
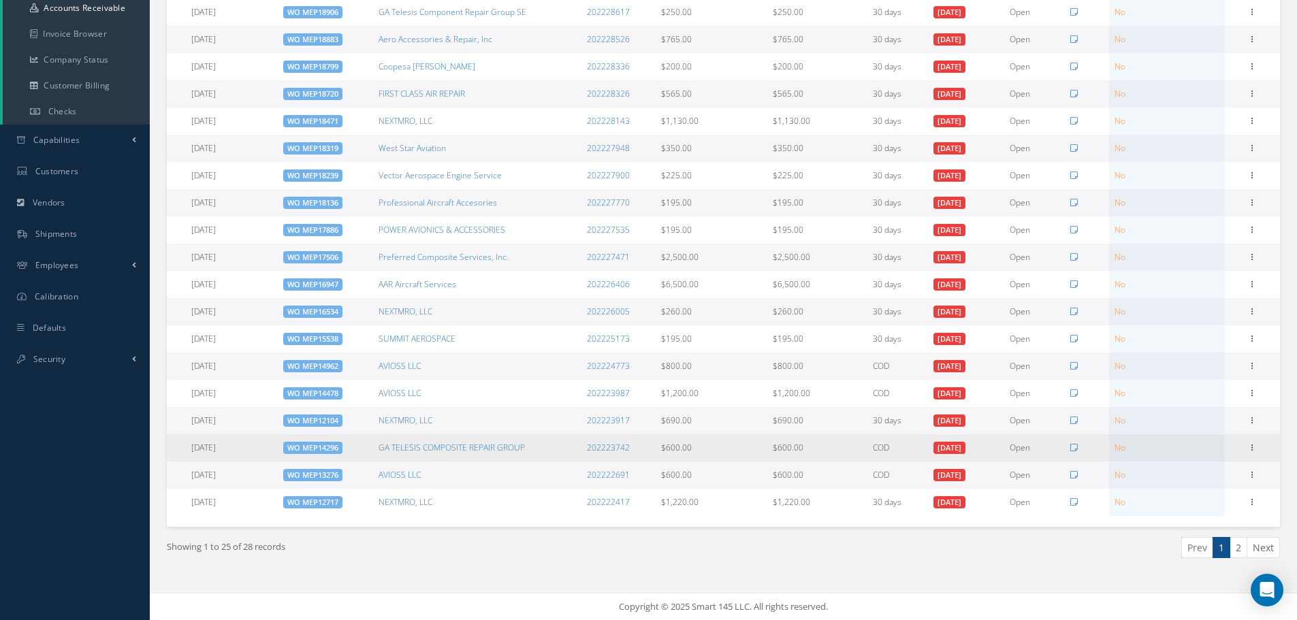
click at [1153, 439] on td "No" at bounding box center [1166, 447] width 115 height 27
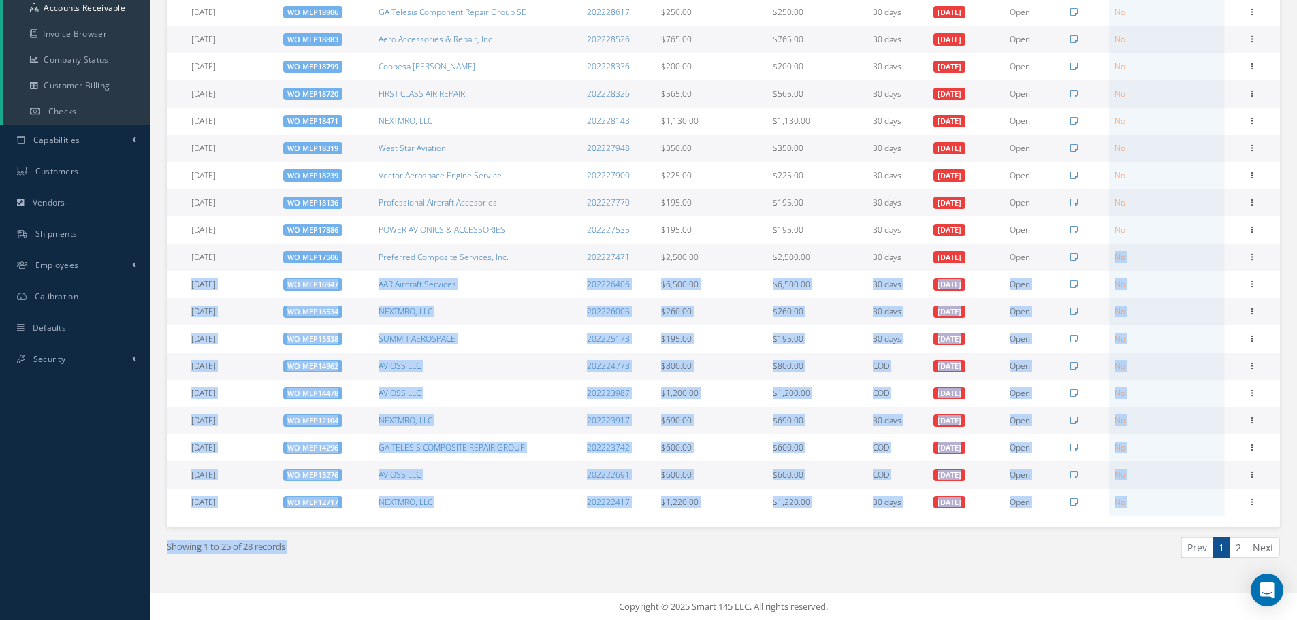
drag, startPoint x: 1130, startPoint y: 411, endPoint x: 1148, endPoint y: 541, distance: 130.6
click at [1148, 541] on div "Filters Order # Customer Invoice # All Status All Status Open Paid Partially Pa…" at bounding box center [723, 162] width 1113 height 861
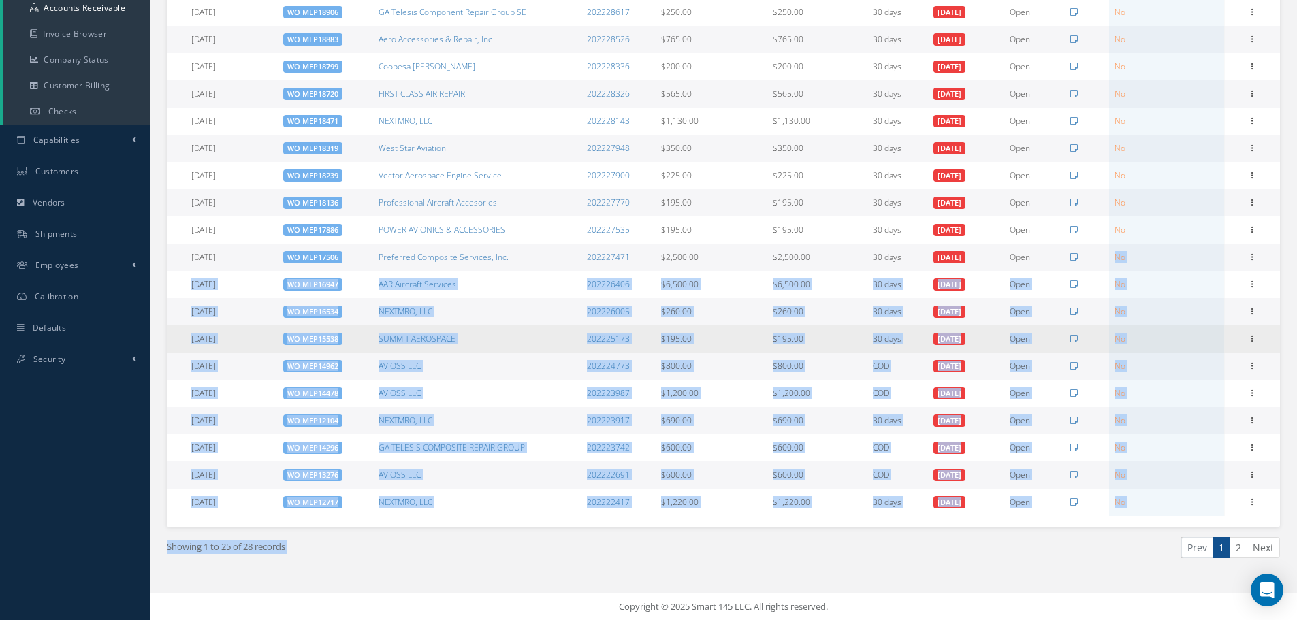
drag, startPoint x: 1167, startPoint y: 377, endPoint x: 1154, endPoint y: 348, distance: 31.4
click at [1168, 370] on td "No" at bounding box center [1166, 366] width 115 height 27
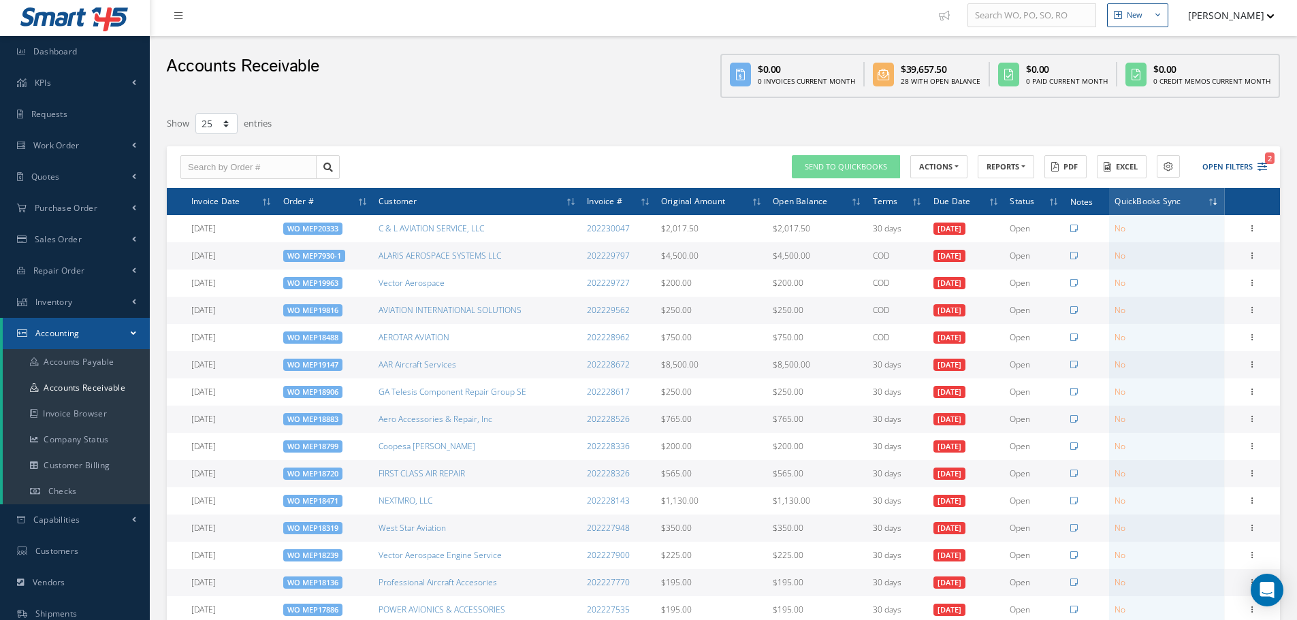
scroll to position [0, 0]
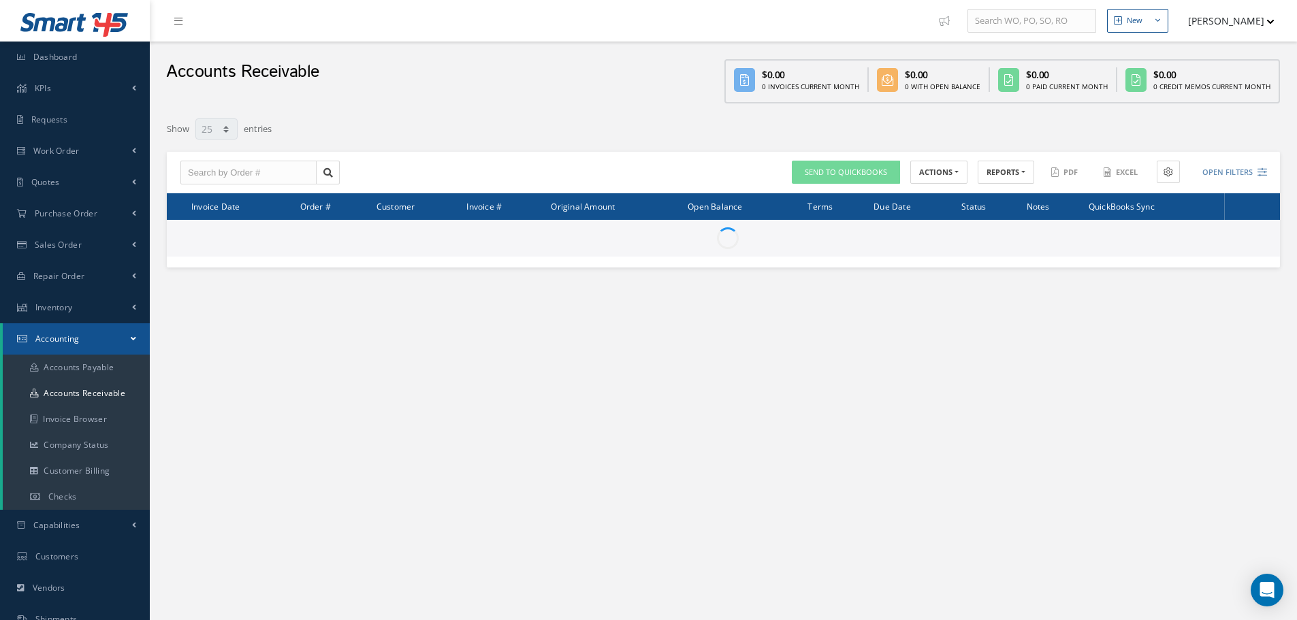
select select "25"
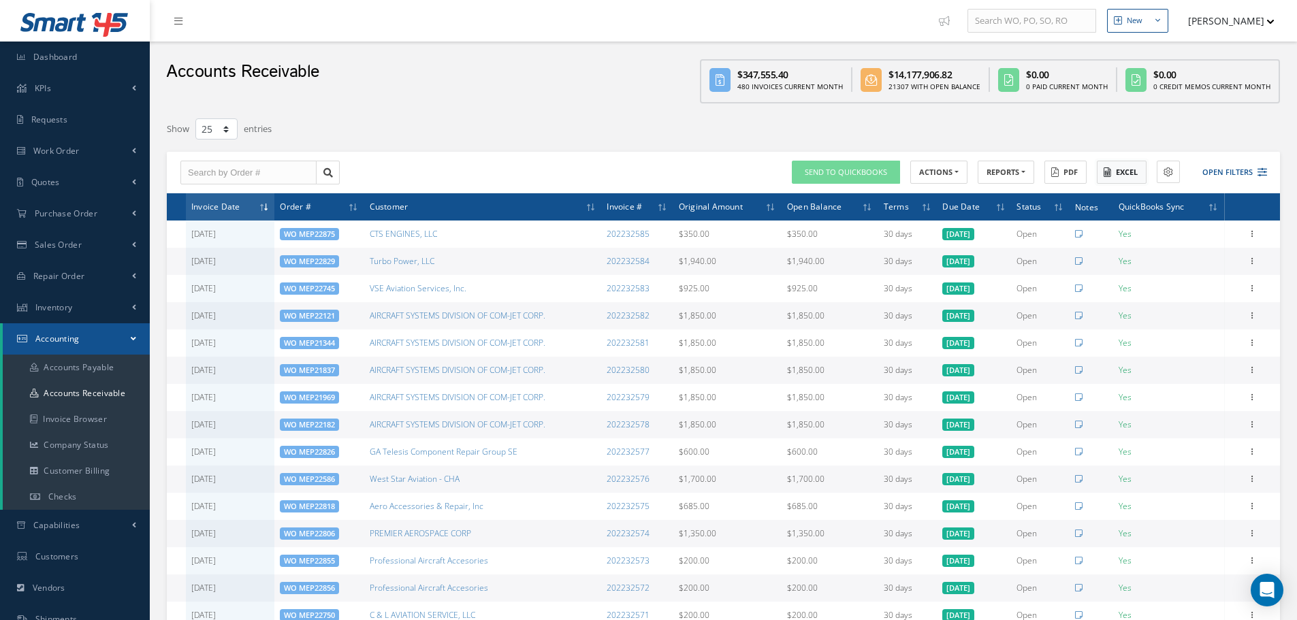
click at [1112, 176] on button "Excel" at bounding box center [1122, 173] width 50 height 24
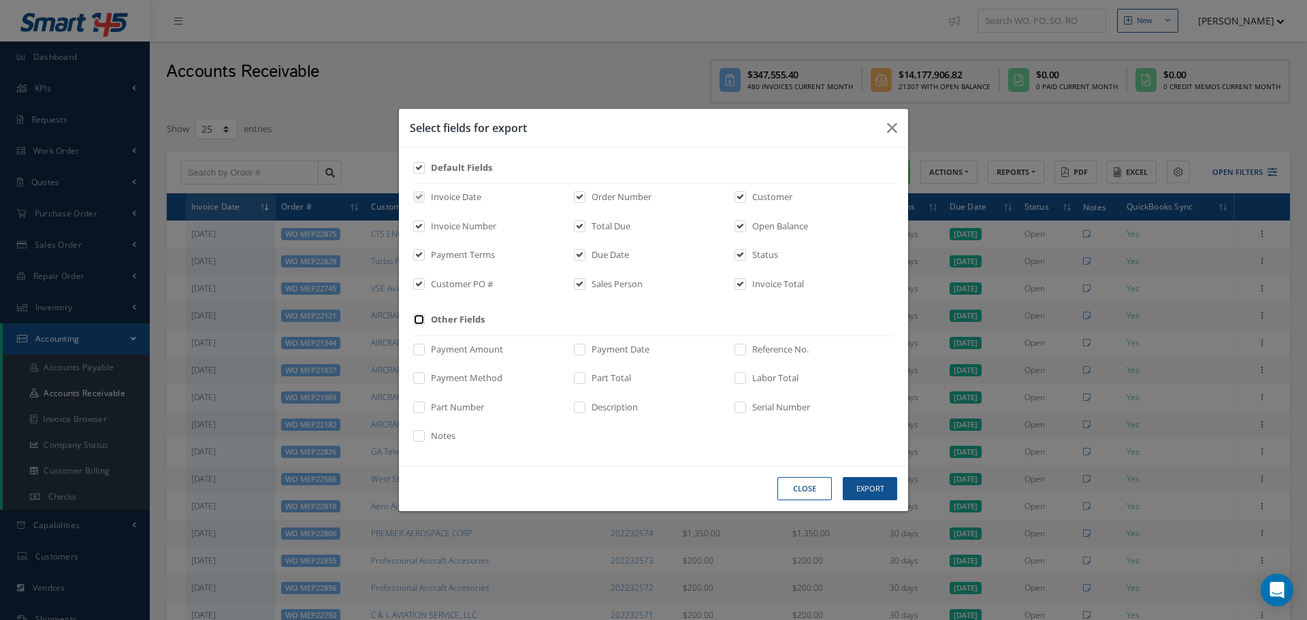
click at [422, 330] on input "checkbox" at bounding box center [419, 325] width 9 height 16
checkbox input "true"
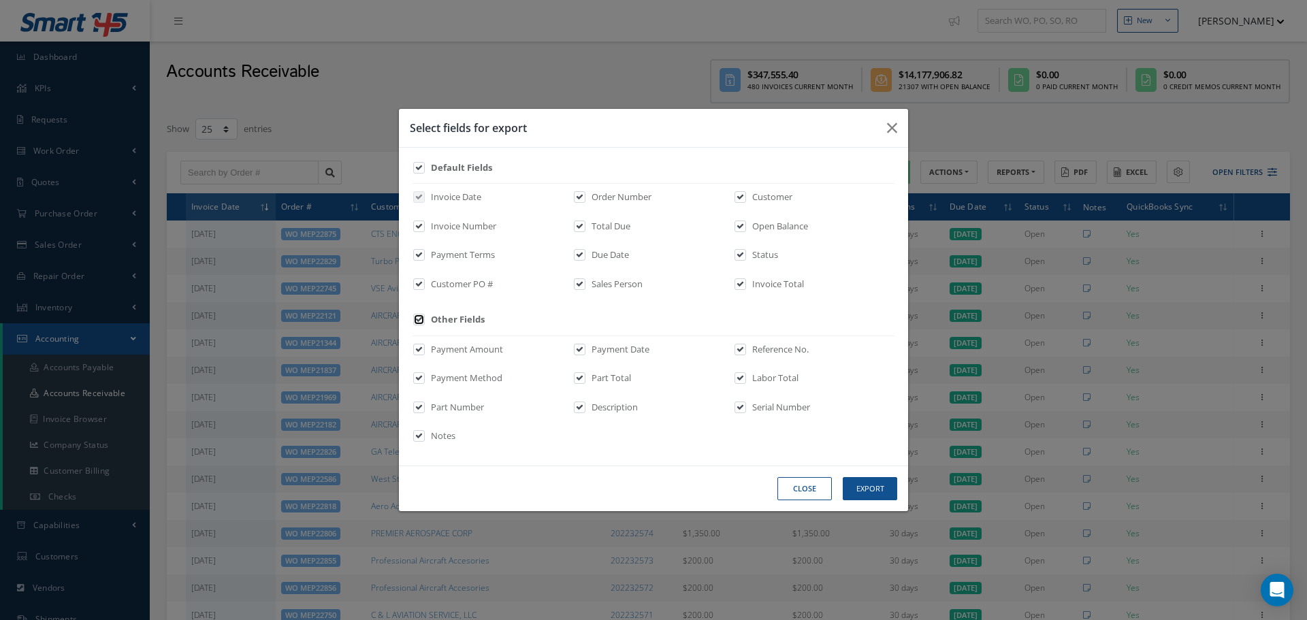
checkbox input "true"
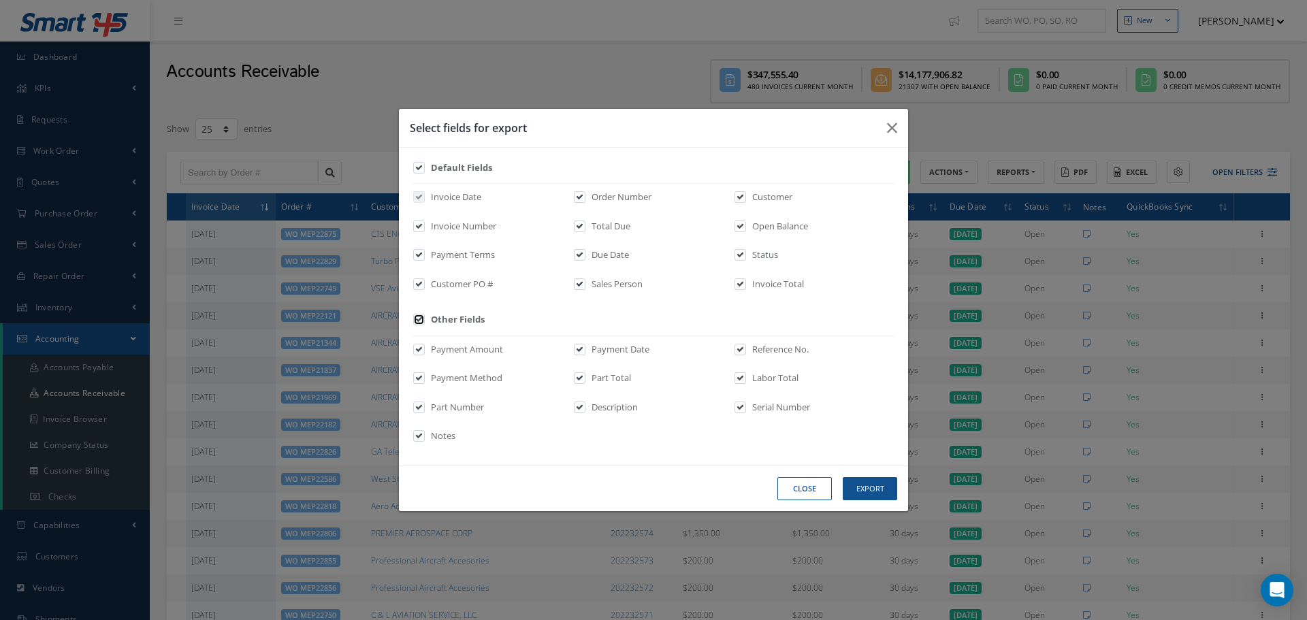
checkbox input "true"
click at [866, 485] on button "Export" at bounding box center [870, 489] width 54 height 24
